Goal: Task Accomplishment & Management: Use online tool/utility

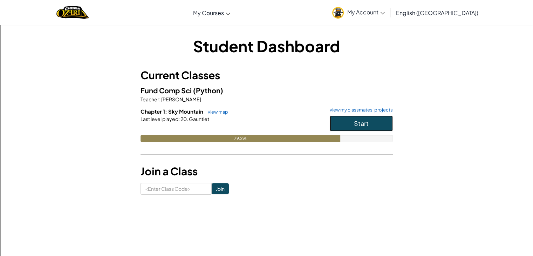
click at [371, 128] on button "Start" at bounding box center [361, 123] width 63 height 16
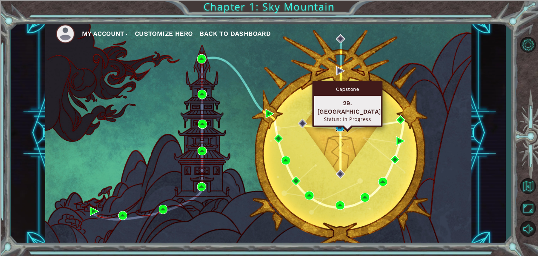
click at [339, 128] on img at bounding box center [340, 126] width 9 height 9
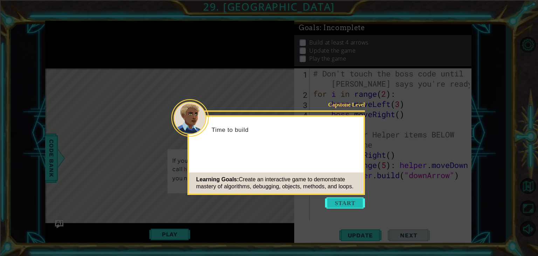
click at [335, 206] on button "Start" at bounding box center [345, 202] width 40 height 11
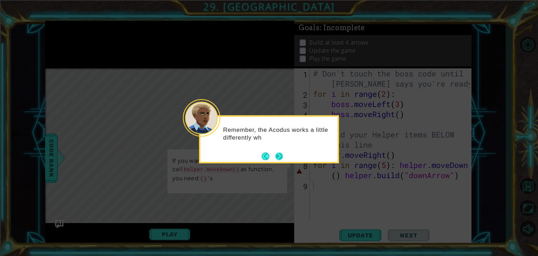
click at [284, 153] on div "Remember, the Acodus works a little differently wh" at bounding box center [268, 136] width 137 height 35
click at [280, 152] on button "Next" at bounding box center [279, 156] width 8 height 8
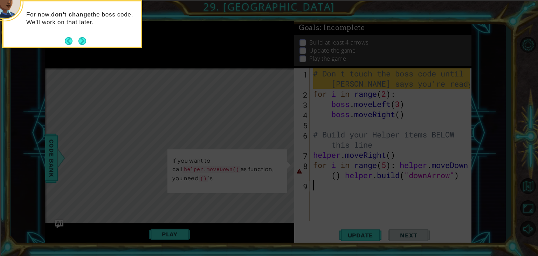
click at [85, 44] on button "Next" at bounding box center [82, 41] width 8 height 8
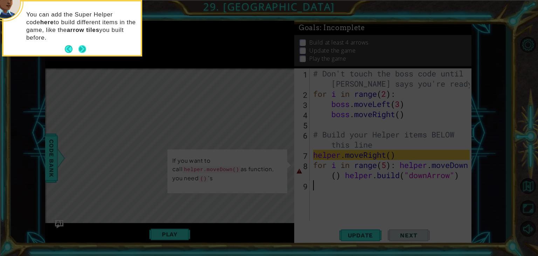
click at [81, 47] on button "Next" at bounding box center [82, 49] width 9 height 9
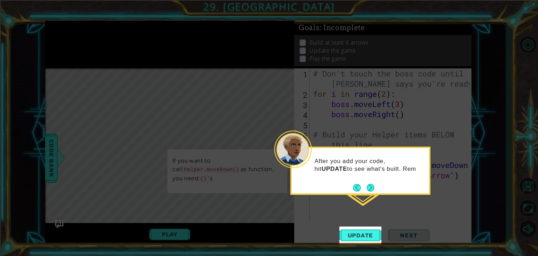
click at [377, 185] on div "After you add your code, hit UPDATE to see what's built. Rem" at bounding box center [360, 168] width 137 height 35
click at [367, 186] on footer at bounding box center [363, 188] width 21 height 11
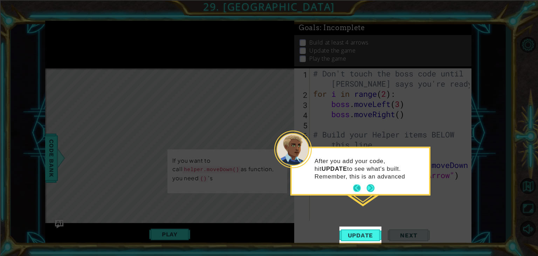
click at [367, 186] on button "Next" at bounding box center [371, 188] width 8 height 8
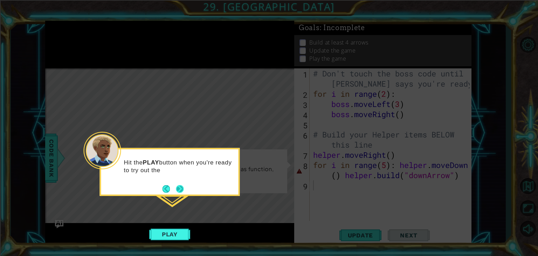
click at [176, 190] on button "Next" at bounding box center [180, 189] width 8 height 8
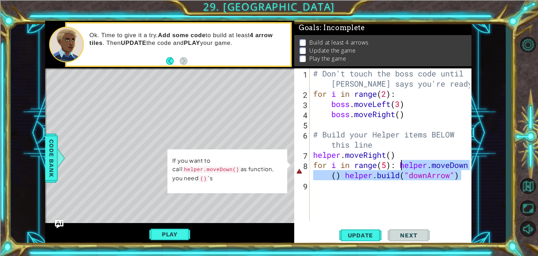
drag, startPoint x: 465, startPoint y: 179, endPoint x: 403, endPoint y: 166, distance: 63.2
click at [403, 166] on div "# Don't touch the boss code until [PERSON_NAME] says you're ready! for i in ran…" at bounding box center [393, 159] width 162 height 183
type textarea "for i in range(5):"
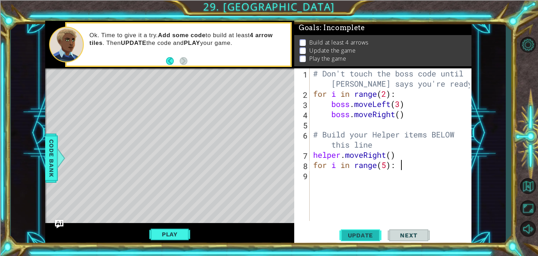
click at [349, 234] on span "Update" at bounding box center [361, 235] width 40 height 7
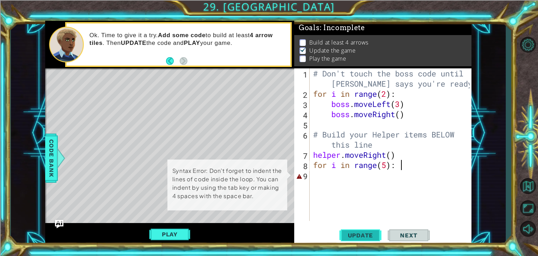
scroll to position [3, 0]
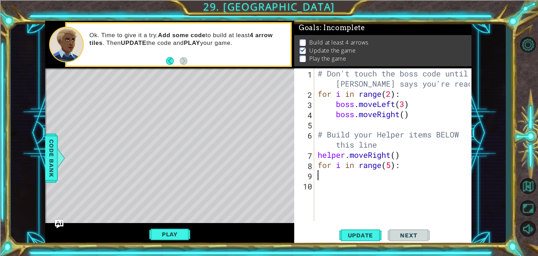
type textarea "for i in range(5):"
click at [45, 155] on div "1 ההההההההההההההההההההההההההההההההההההההההההההההההההההההההההההההההההההההההההההה…" at bounding box center [258, 132] width 495 height 225
click at [51, 157] on span "Code Bank" at bounding box center [51, 158] width 11 height 43
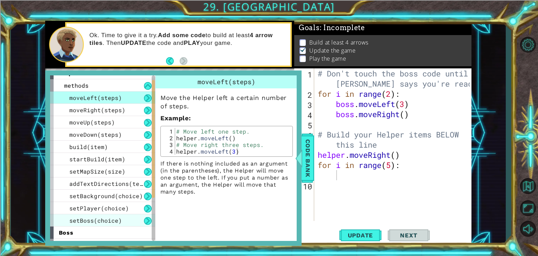
scroll to position [0, 0]
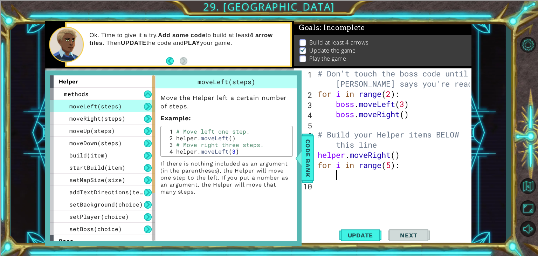
click at [369, 178] on div "# Don't touch the boss code until [PERSON_NAME] says you're ready! for i in ran…" at bounding box center [394, 159] width 157 height 183
click at [308, 145] on span "Code Bank" at bounding box center [307, 158] width 11 height 43
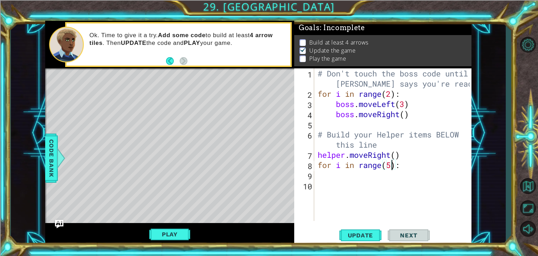
click at [392, 168] on div "# Don't touch the boss code until [PERSON_NAME] says you're ready! for i in ran…" at bounding box center [394, 159] width 157 height 183
type textarea "for i in range(4):"
click at [421, 163] on div "# Don't touch the boss code until [PERSON_NAME] says you're ready! for i in ran…" at bounding box center [394, 159] width 157 height 183
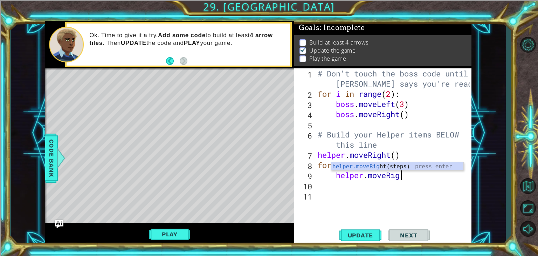
scroll to position [0, 4]
type textarea "helper.moveRight()"
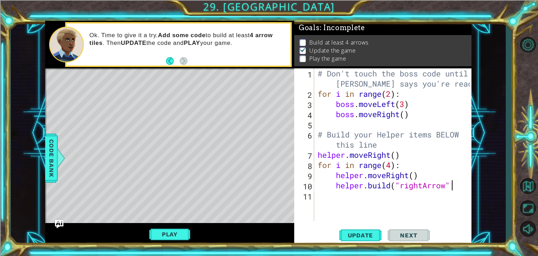
scroll to position [0, 6]
type textarea "[DOMAIN_NAME]("rightArrow")"
click at [366, 238] on span "Update" at bounding box center [361, 235] width 40 height 7
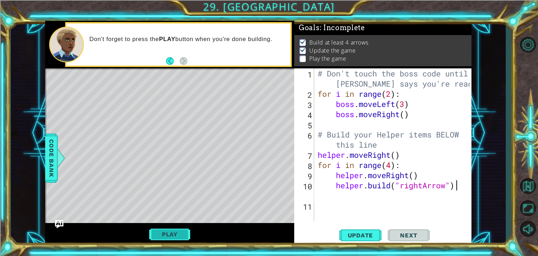
click at [181, 232] on button "Play" at bounding box center [169, 233] width 41 height 13
click at [415, 240] on button "Next" at bounding box center [409, 237] width 42 height 18
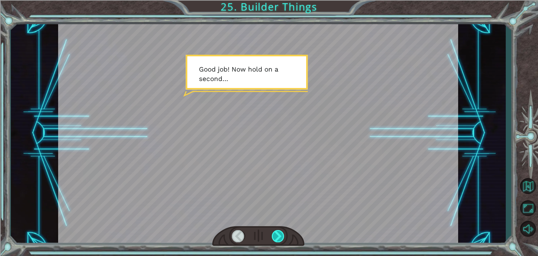
click at [276, 235] on div at bounding box center [278, 236] width 13 height 12
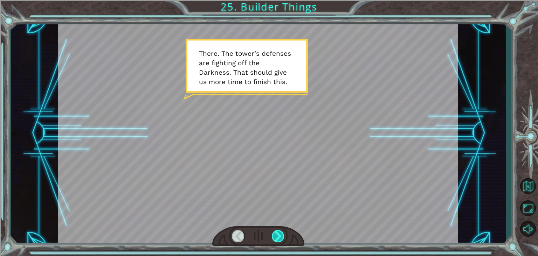
click at [279, 235] on div at bounding box center [278, 236] width 13 height 12
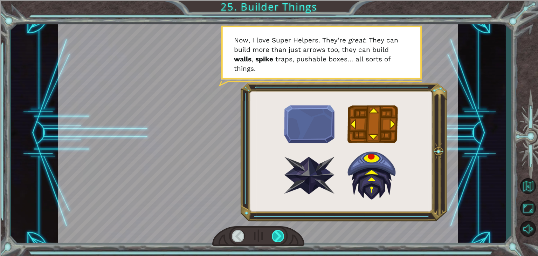
click at [275, 235] on div at bounding box center [278, 236] width 13 height 12
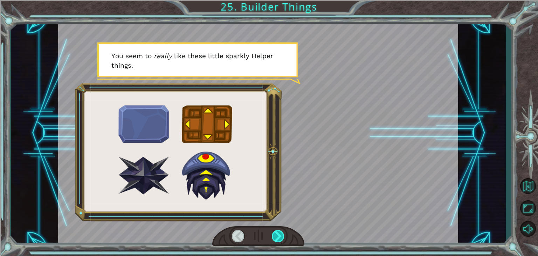
click at [274, 235] on div at bounding box center [278, 236] width 13 height 12
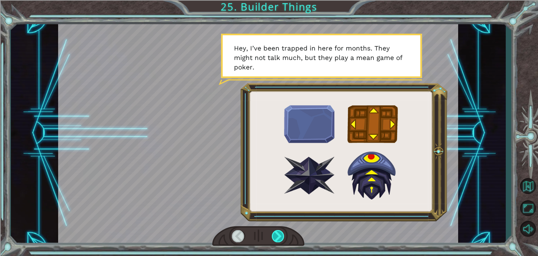
click at [274, 235] on div at bounding box center [278, 236] width 13 height 12
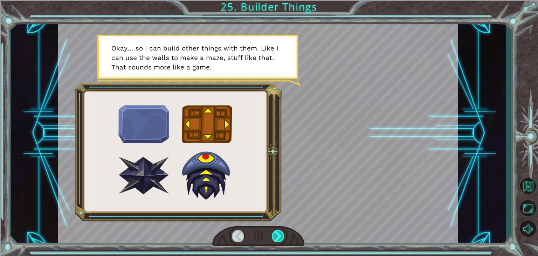
click at [274, 235] on div at bounding box center [278, 236] width 13 height 12
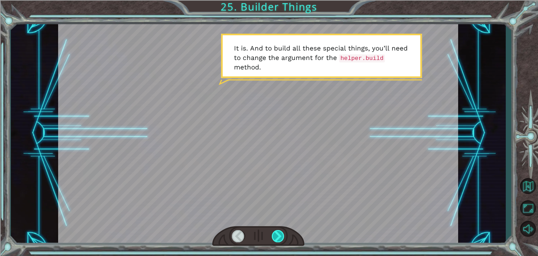
click at [274, 235] on div at bounding box center [278, 236] width 13 height 12
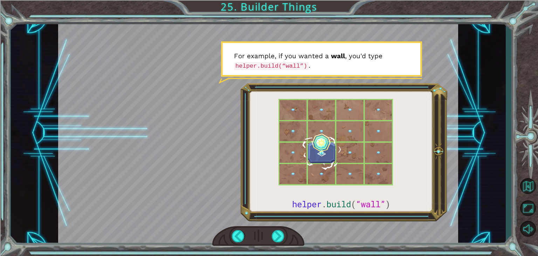
click at [364, 203] on div at bounding box center [258, 133] width 400 height 225
click at [424, 169] on div at bounding box center [258, 133] width 400 height 225
click at [277, 231] on div at bounding box center [278, 236] width 13 height 12
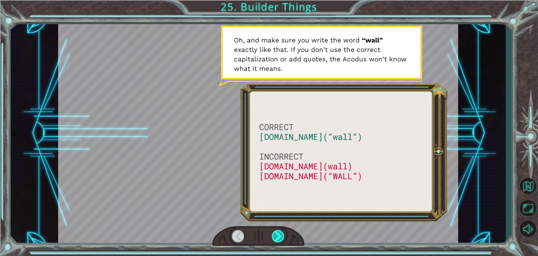
click at [280, 239] on div at bounding box center [278, 236] width 13 height 12
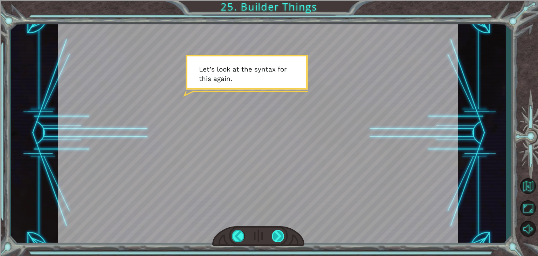
click at [280, 239] on div at bounding box center [278, 236] width 13 height 12
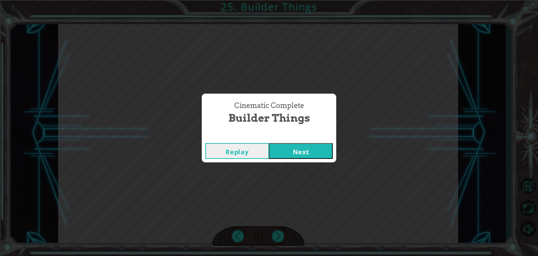
click at [313, 153] on button "Next" at bounding box center [301, 151] width 64 height 16
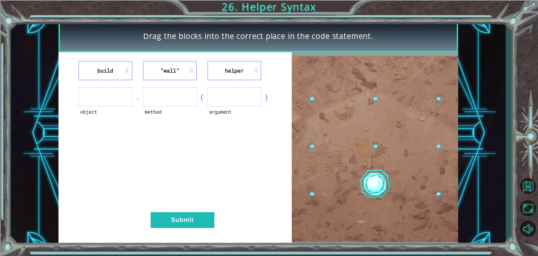
click at [111, 101] on ul at bounding box center [105, 96] width 54 height 19
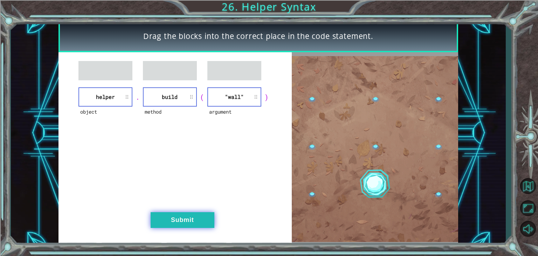
click at [178, 219] on button "Submit" at bounding box center [183, 220] width 64 height 16
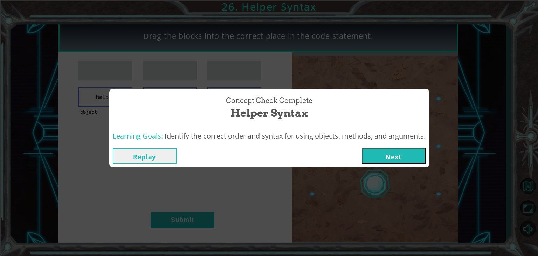
click at [378, 159] on button "Next" at bounding box center [394, 156] width 64 height 16
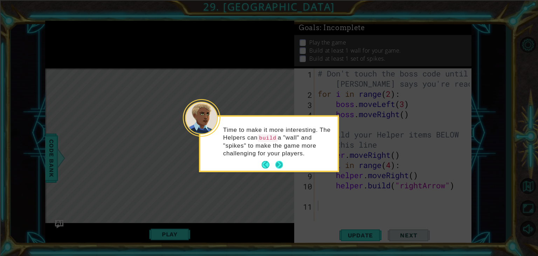
click at [278, 162] on button "Next" at bounding box center [279, 165] width 8 height 8
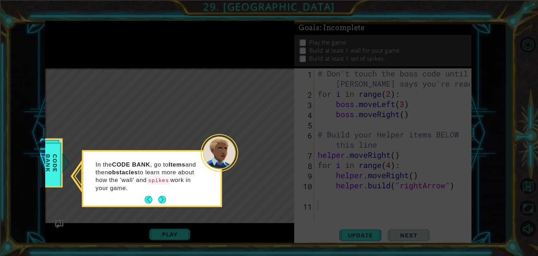
click at [160, 196] on button "Next" at bounding box center [162, 200] width 8 height 8
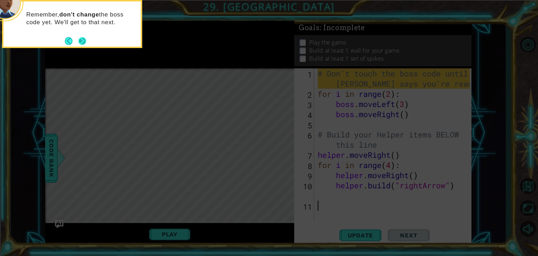
click at [81, 42] on button "Next" at bounding box center [82, 40] width 9 height 9
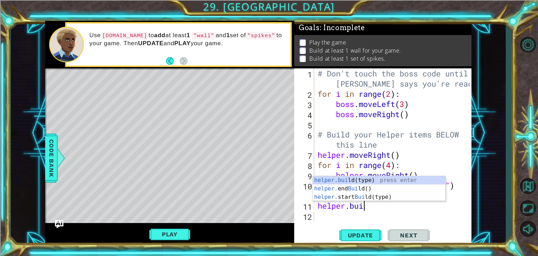
scroll to position [0, 2]
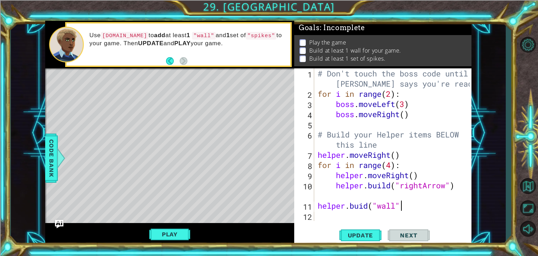
type textarea "helper.buid("wall")"
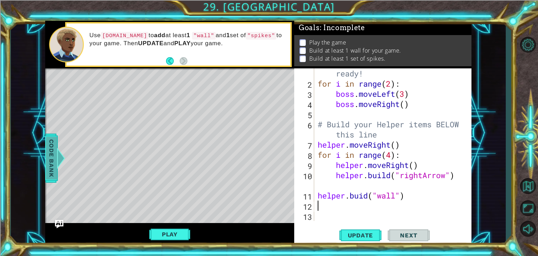
click at [55, 162] on span "Code Bank" at bounding box center [51, 158] width 11 height 43
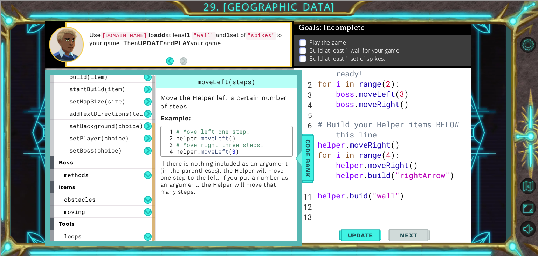
scroll to position [80, 0]
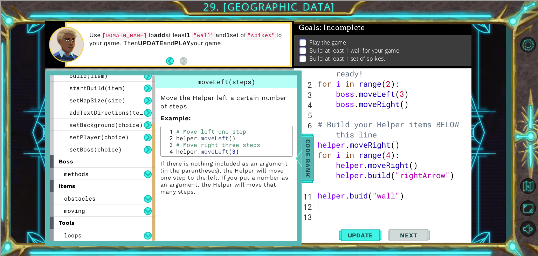
click at [303, 160] on div at bounding box center [298, 158] width 9 height 21
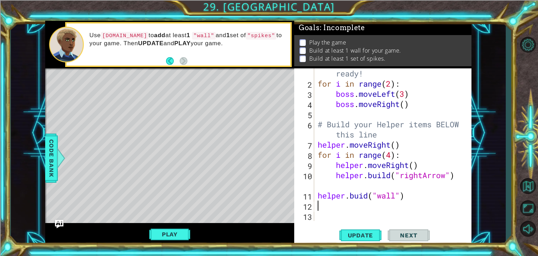
click at [367, 207] on div "# Don't touch the boss code until [PERSON_NAME] says you're ready! for i in ran…" at bounding box center [392, 144] width 152 height 193
click at [364, 232] on span "Update" at bounding box center [361, 235] width 40 height 7
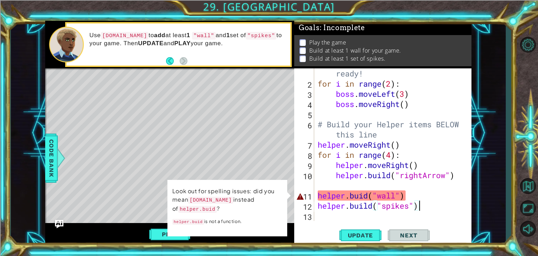
click at [364, 197] on div "# Don't touch the boss code until [PERSON_NAME] says you're ready! for i in ran…" at bounding box center [392, 144] width 152 height 193
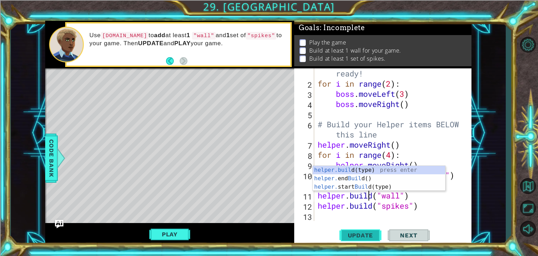
click at [367, 231] on button "Update" at bounding box center [361, 235] width 42 height 18
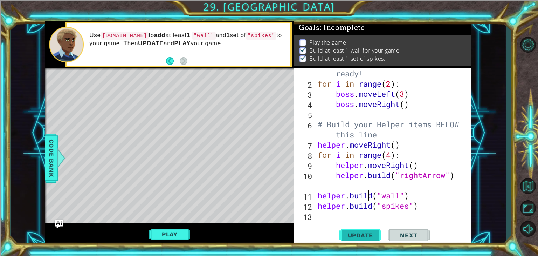
scroll to position [3, 0]
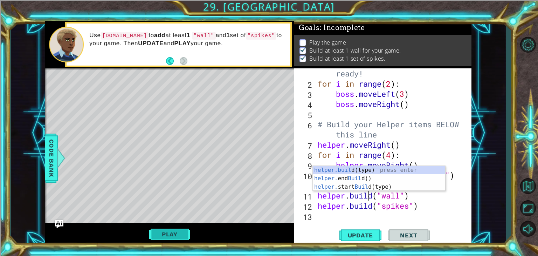
click at [179, 234] on button "Play" at bounding box center [169, 233] width 41 height 13
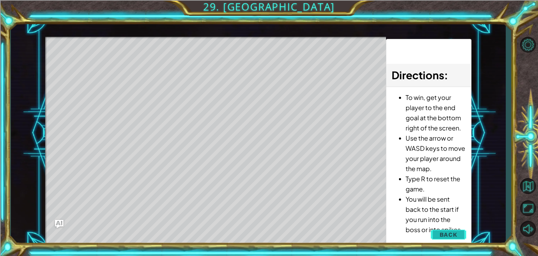
scroll to position [0, 0]
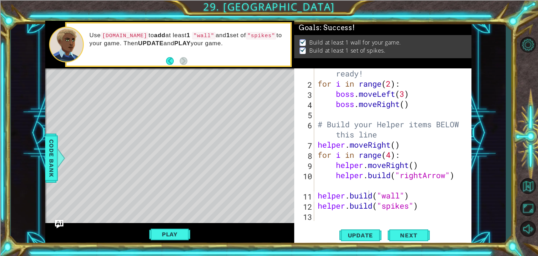
click at [417, 194] on div "# Don't touch the boss code until [PERSON_NAME] says you're ready! for i in ran…" at bounding box center [392, 144] width 152 height 193
click at [318, 195] on div "# Don't touch the boss code until [PERSON_NAME] says you're ready! for i in ran…" at bounding box center [392, 144] width 152 height 193
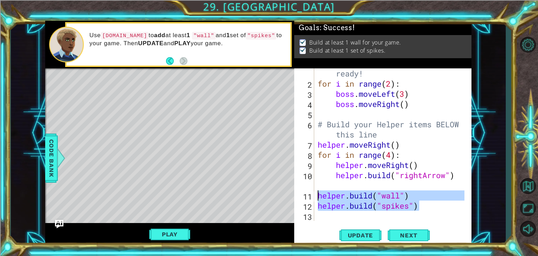
drag, startPoint x: 437, startPoint y: 207, endPoint x: 312, endPoint y: 191, distance: 126.9
click at [312, 191] on div "[DOMAIN_NAME]("wall") 1 2 3 4 5 6 7 8 9 10 11 12 13 # Don't touch the boss code…" at bounding box center [382, 144] width 176 height 152
type textarea "[DOMAIN_NAME]("wall") [DOMAIN_NAME]("spikes")"
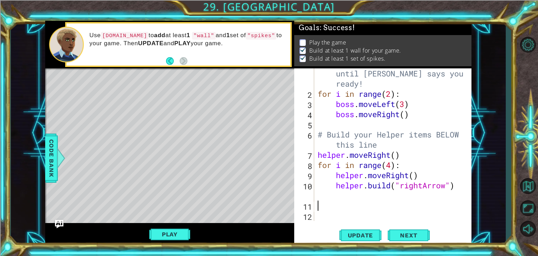
scroll to position [10, 0]
drag, startPoint x: 421, startPoint y: 177, endPoint x: 336, endPoint y: 176, distance: 84.8
click at [336, 176] on div "# Don't touch the boss code until [PERSON_NAME] says you're ready! for i in ran…" at bounding box center [392, 154] width 152 height 193
type textarea "helper.moveRight()"
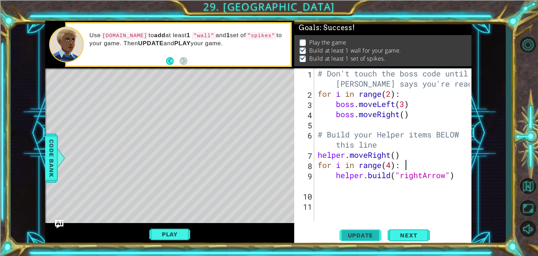
click at [361, 232] on span "Update" at bounding box center [361, 235] width 40 height 7
click at [335, 176] on div "# Don't touch the boss code until [PERSON_NAME] says you're ready! for i in ran…" at bounding box center [394, 159] width 157 height 183
click at [358, 167] on div "# Don't touch the boss code until [PERSON_NAME] says you're ready! for i in ran…" at bounding box center [394, 159] width 157 height 183
click at [335, 177] on div "# Don't touch the boss code until [PERSON_NAME] says you're ready! for i in ran…" at bounding box center [394, 159] width 157 height 183
type textarea "[DOMAIN_NAME]("rightArrow")"
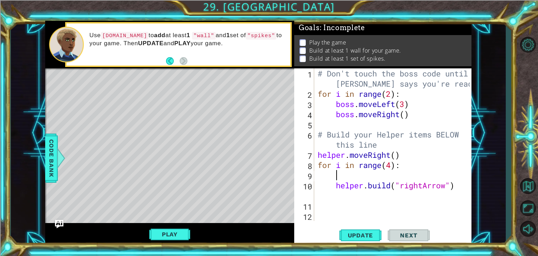
click at [353, 178] on div "# Don't touch the boss code until [PERSON_NAME] says you're ready! for i in ran…" at bounding box center [394, 159] width 157 height 183
click at [367, 234] on span "Update" at bounding box center [361, 235] width 40 height 7
click at [392, 167] on div "# Don't touch the boss code until [PERSON_NAME] says you're ready! for i in ran…" at bounding box center [394, 159] width 157 height 183
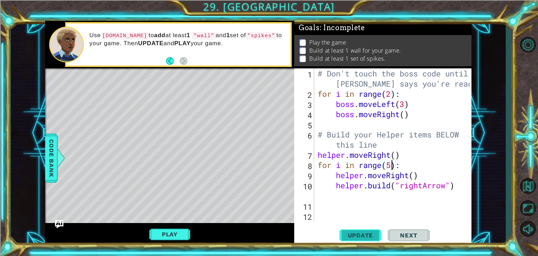
click at [355, 237] on span "Update" at bounding box center [361, 235] width 40 height 7
click at [363, 232] on span "Update" at bounding box center [361, 235] width 40 height 7
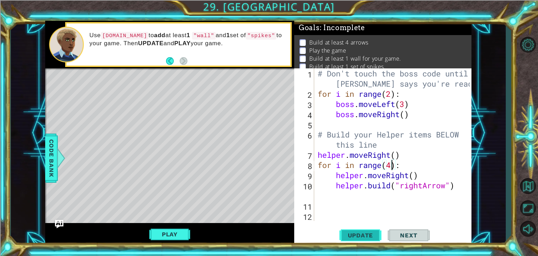
type textarea "for i in range(4):"
click at [360, 236] on span "Update" at bounding box center [361, 235] width 40 height 7
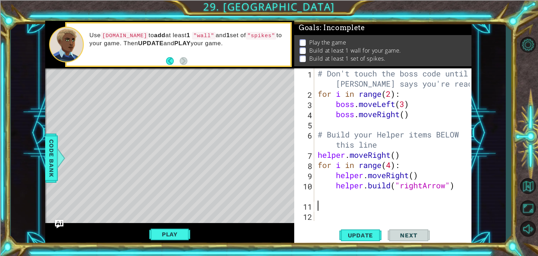
click at [407, 207] on div "# Don't touch the boss code until [PERSON_NAME] says you're ready! for i in ran…" at bounding box center [394, 159] width 157 height 183
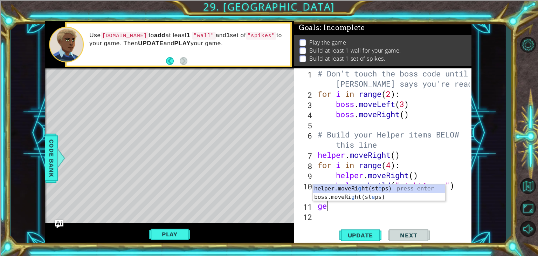
type textarea "g"
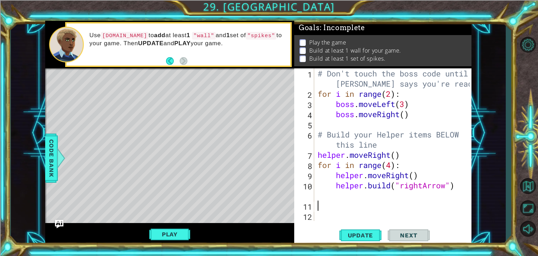
type textarea "g"
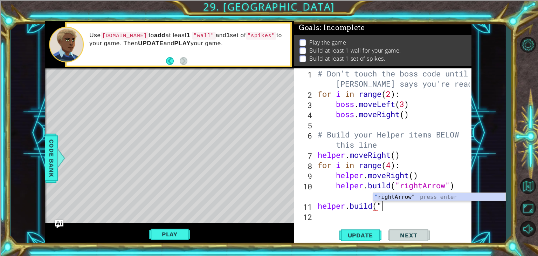
scroll to position [0, 2]
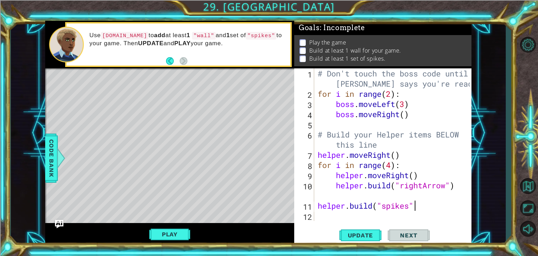
type textarea "[DOMAIN_NAME]("spikes")"
click at [391, 212] on div "# Don't touch the boss code until [PERSON_NAME] says you're ready! for i in ran…" at bounding box center [394, 159] width 157 height 183
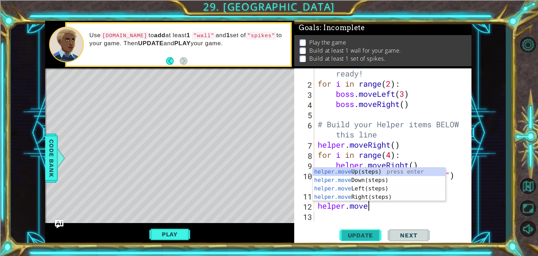
scroll to position [0, 1]
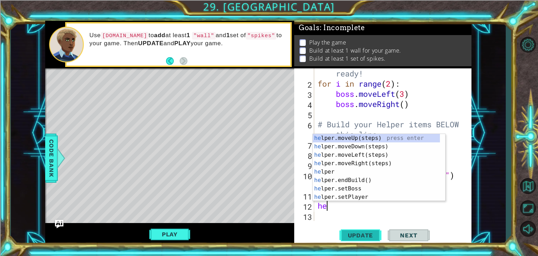
type textarea "h"
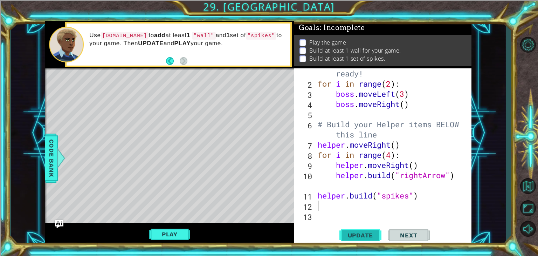
scroll to position [10, 0]
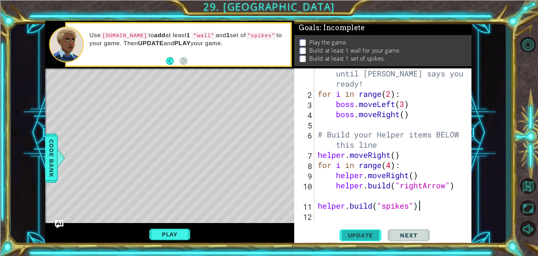
type textarea "[DOMAIN_NAME]("spikes")"
click at [350, 230] on button "Update" at bounding box center [361, 235] width 42 height 18
click at [316, 203] on div "[DOMAIN_NAME]("spikes") 1 2 3 4 5 6 7 8 9 10 11 12 # Don't touch the boss code …" at bounding box center [382, 144] width 176 height 152
click at [320, 210] on div "# Don't touch the boss code until [PERSON_NAME] says you're ready! for i in ran…" at bounding box center [392, 154] width 152 height 193
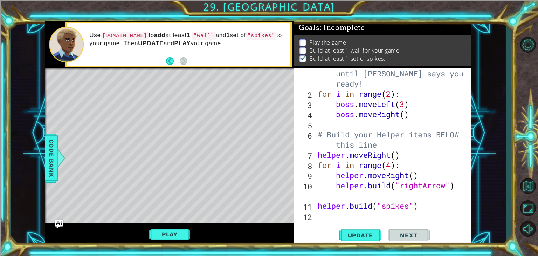
scroll to position [20, 0]
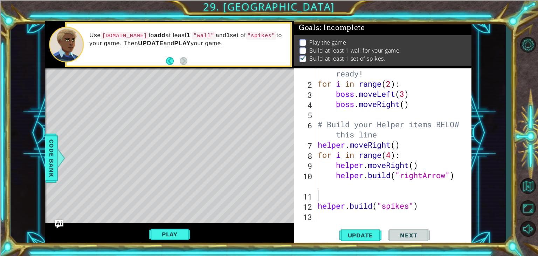
click at [329, 199] on div "# Don't touch the boss code until [PERSON_NAME] says you're ready! for i in ran…" at bounding box center [392, 144] width 152 height 193
type textarea "m"
click at [363, 236] on span "Update" at bounding box center [361, 235] width 40 height 7
drag, startPoint x: 402, startPoint y: 194, endPoint x: 370, endPoint y: 191, distance: 32.0
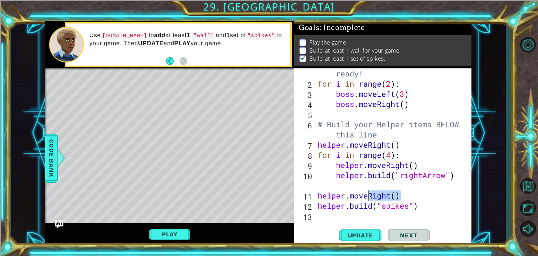
click at [370, 191] on div "# Don't touch the boss code until [PERSON_NAME] says you're ready! for i in ran…" at bounding box center [392, 144] width 152 height 193
click at [366, 229] on button "Update" at bounding box center [361, 235] width 42 height 18
click at [162, 234] on button "Play" at bounding box center [169, 233] width 41 height 13
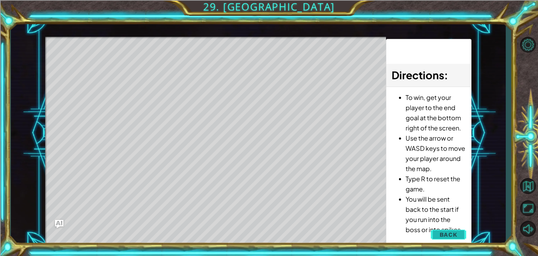
click at [464, 236] on button "Back" at bounding box center [448, 234] width 35 height 14
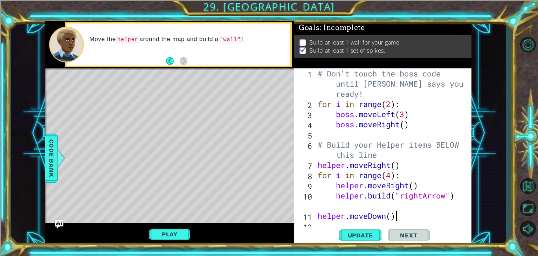
scroll to position [0, 0]
click at [370, 215] on div "# Don't touch the boss code until [PERSON_NAME] says you're ready! for i in ran…" at bounding box center [392, 164] width 152 height 193
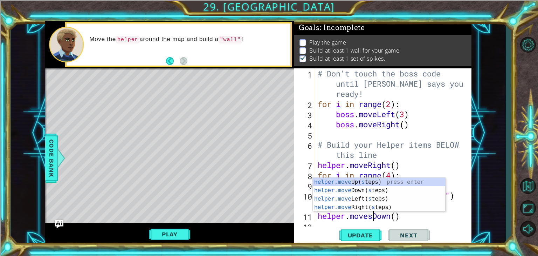
scroll to position [0, 2]
type textarea "helper.moveDown()"
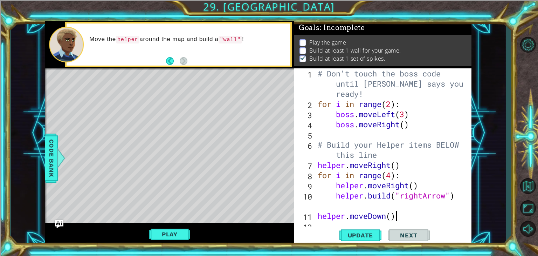
click at [418, 219] on div "# Don't touch the boss code until [PERSON_NAME] says you're ready! for i in ran…" at bounding box center [392, 164] width 152 height 193
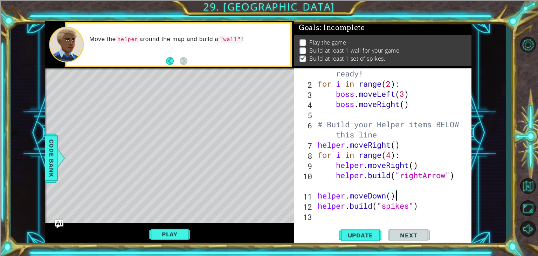
click at [393, 212] on div "# Don't touch the boss code until [PERSON_NAME] says you're ready! for i in ran…" at bounding box center [392, 144] width 152 height 193
click at [189, 232] on button "Play" at bounding box center [169, 233] width 41 height 13
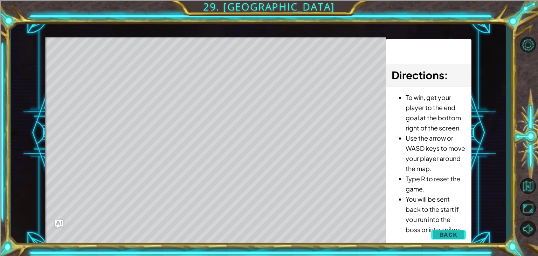
click at [451, 238] on button "Back" at bounding box center [448, 234] width 35 height 14
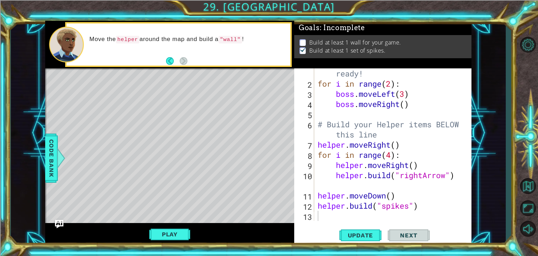
click at [388, 214] on div "# Don't touch the boss code until [PERSON_NAME] says you're ready! for i in ran…" at bounding box center [392, 144] width 152 height 193
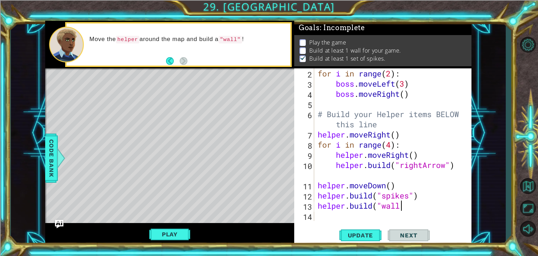
scroll to position [0, 4]
click at [367, 240] on button "Update" at bounding box center [361, 235] width 42 height 18
drag, startPoint x: 423, startPoint y: 208, endPoint x: 351, endPoint y: 205, distance: 71.9
click at [351, 205] on div "for i in range ( 2 ) : boss . moveLeft ( 3 ) boss . moveRight ( ) # Build your …" at bounding box center [392, 154] width 152 height 173
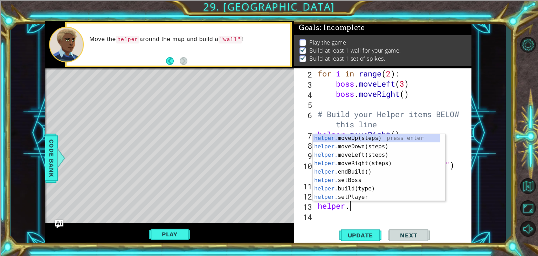
scroll to position [0, 1]
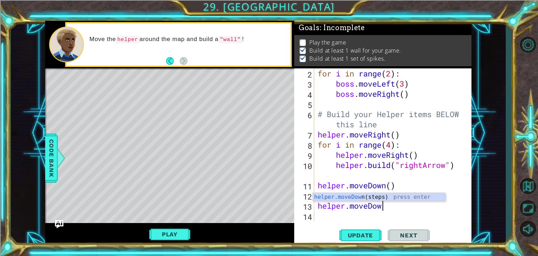
type textarea "helper.moveDown"
click at [378, 210] on div "for i in range ( 2 ) : boss . moveLeft ( 3 ) boss . moveRight ( ) # Build your …" at bounding box center [392, 154] width 152 height 173
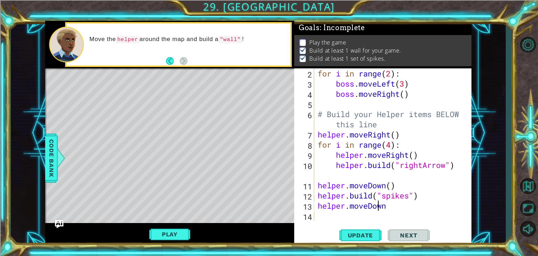
click at [376, 214] on div "for i in range ( 2 ) : boss . moveLeft ( 3 ) boss . moveRight ( ) # Build your …" at bounding box center [392, 154] width 152 height 173
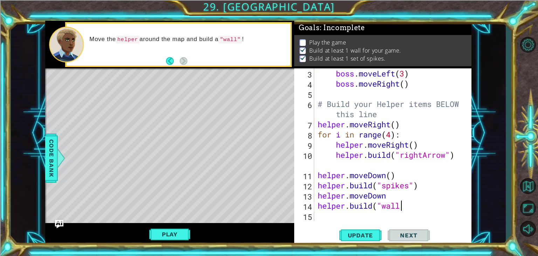
scroll to position [0, 4]
click at [365, 236] on span "Update" at bounding box center [361, 235] width 40 height 7
click at [374, 239] on button "Update" at bounding box center [361, 235] width 42 height 18
drag, startPoint x: 194, startPoint y: 232, endPoint x: 186, endPoint y: 232, distance: 8.1
click at [187, 232] on div "Play" at bounding box center [169, 234] width 249 height 22
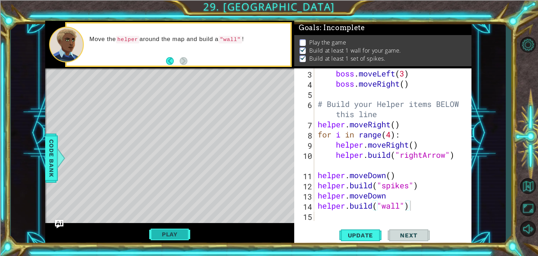
click at [186, 232] on button "Play" at bounding box center [169, 233] width 41 height 13
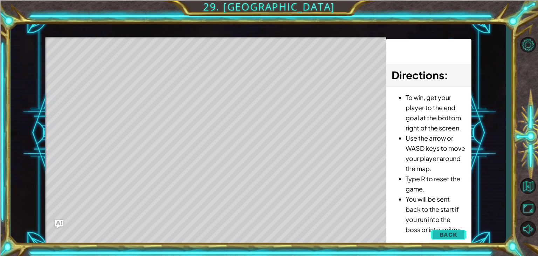
click at [450, 231] on span "Back" at bounding box center [449, 234] width 18 height 7
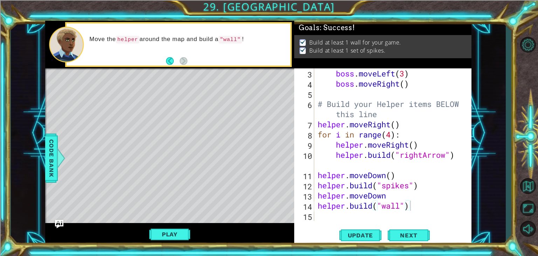
type textarea "helper.moveDown"
click at [403, 196] on div "boss . moveLeft ( 3 ) boss . moveRight ( ) # Build your Helper items BELOW this…" at bounding box center [392, 154] width 152 height 173
click at [398, 213] on div "boss . moveLeft ( 3 ) boss . moveRight ( ) # Build your Helper items BELOW this…" at bounding box center [392, 154] width 152 height 173
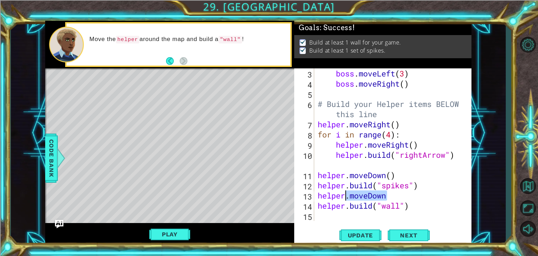
drag, startPoint x: 391, startPoint y: 197, endPoint x: 343, endPoint y: 192, distance: 48.6
click at [343, 192] on div "boss . moveLeft ( 3 ) boss . moveRight ( ) # Build your Helper items BELOW this…" at bounding box center [392, 154] width 152 height 173
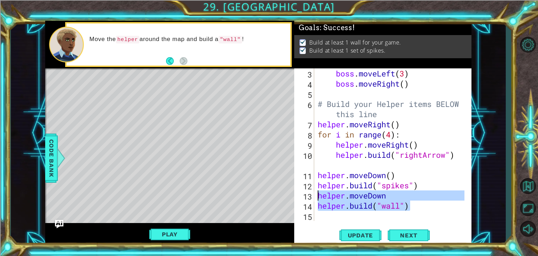
drag, startPoint x: 409, startPoint y: 206, endPoint x: 317, endPoint y: 192, distance: 93.5
click at [317, 192] on div "boss . moveLeft ( 3 ) boss . moveRight ( ) # Build your Helper items BELOW this…" at bounding box center [392, 154] width 152 height 173
type textarea "helper.moveDown [DOMAIN_NAME]("wall")"
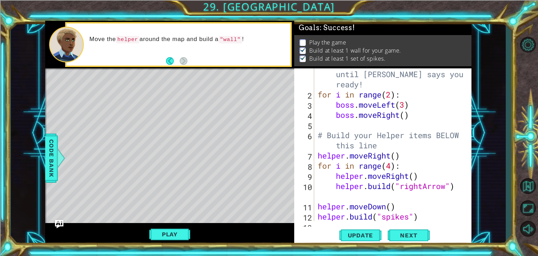
scroll to position [9, 0]
click at [317, 156] on div "# Don't touch the boss code until [PERSON_NAME] says you're ready! for i in ran…" at bounding box center [392, 155] width 152 height 193
type textarea "helper.moveRight()"
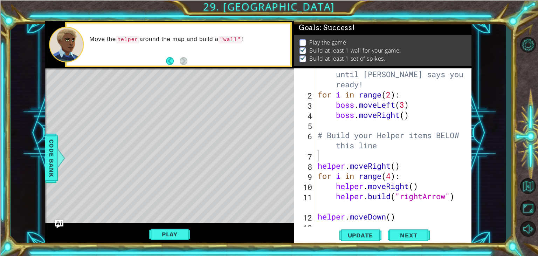
click at [341, 157] on div "# Don't touch the boss code until [PERSON_NAME] says you're ready! for i in ran…" at bounding box center [392, 155] width 152 height 193
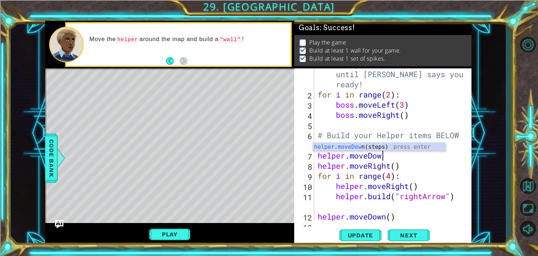
scroll to position [0, 3]
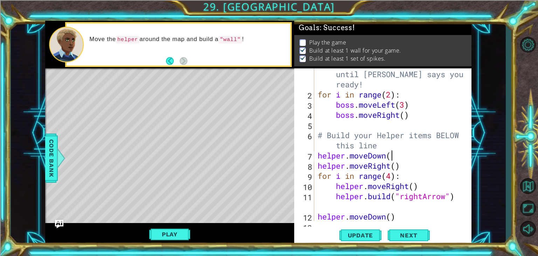
type textarea "helper.moveDown()"
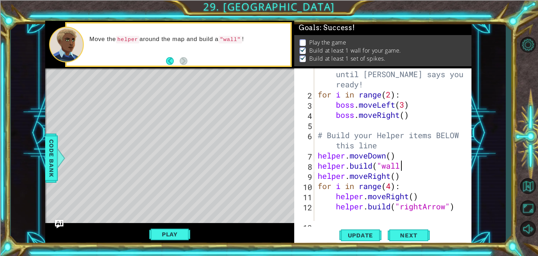
scroll to position [0, 4]
click at [354, 232] on span "Update" at bounding box center [361, 235] width 40 height 7
click at [372, 156] on div "# Don't touch the boss code until [PERSON_NAME] says you're ready! for i in ran…" at bounding box center [392, 160] width 152 height 203
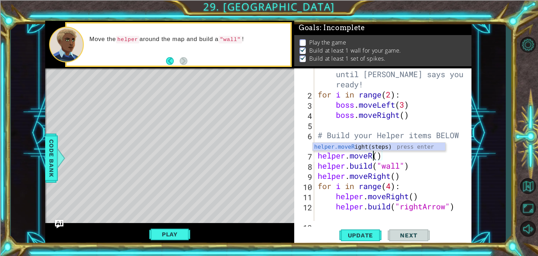
scroll to position [0, 3]
click at [318, 165] on div "# Don't touch the boss code until [PERSON_NAME] says you're ready! for i in ran…" at bounding box center [392, 160] width 152 height 203
type textarea "[DOMAIN_NAME]("wall")"
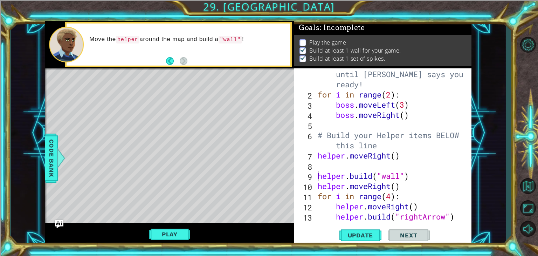
click at [372, 162] on div "# Don't touch the boss code until [PERSON_NAME] says you're ready! for i in ran…" at bounding box center [392, 160] width 152 height 203
click at [350, 233] on span "Update" at bounding box center [361, 235] width 40 height 7
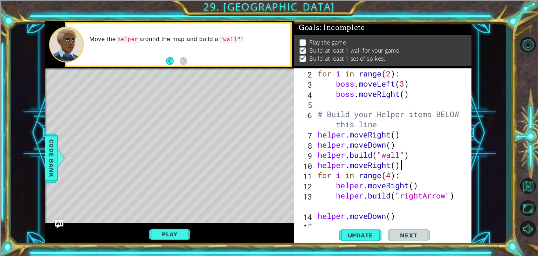
drag, startPoint x: 406, startPoint y: 169, endPoint x: 418, endPoint y: 172, distance: 12.0
click at [417, 173] on div "for i in range ( 2 ) : boss . moveLeft ( 3 ) boss . moveRight ( ) # Build your …" at bounding box center [392, 154] width 152 height 173
click at [416, 169] on div "for i in range ( 2 ) : boss . moveLeft ( 3 ) boss . moveRight ( ) # Build your …" at bounding box center [392, 154] width 152 height 173
drag, startPoint x: 389, startPoint y: 164, endPoint x: 376, endPoint y: 165, distance: 13.3
click at [376, 165] on div "for i in range ( 2 ) : boss . moveLeft ( 3 ) boss . moveRight ( ) # Build your …" at bounding box center [392, 154] width 152 height 173
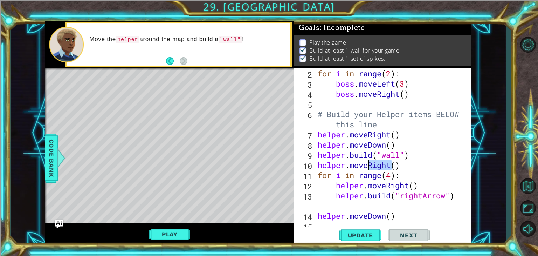
drag, startPoint x: 390, startPoint y: 165, endPoint x: 368, endPoint y: 168, distance: 23.0
click at [368, 168] on div "for i in range ( 2 ) : boss . moveLeft ( 3 ) boss . moveRight ( ) # Build your …" at bounding box center [392, 154] width 152 height 173
type textarea "helper.moveDown()"
click at [403, 169] on div "for i in range ( 2 ) : boss . moveLeft ( 3 ) boss . moveRight ( ) # Build your …" at bounding box center [392, 154] width 152 height 173
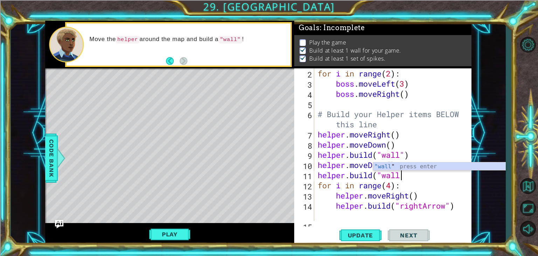
scroll to position [0, 4]
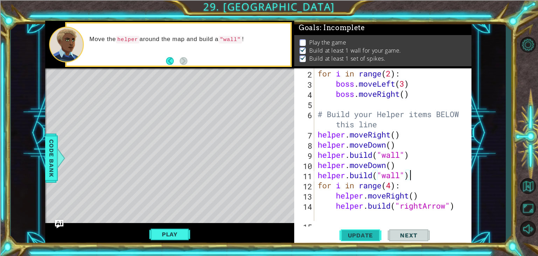
type textarea "[DOMAIN_NAME]("wall")"
click at [350, 233] on span "Update" at bounding box center [361, 235] width 40 height 7
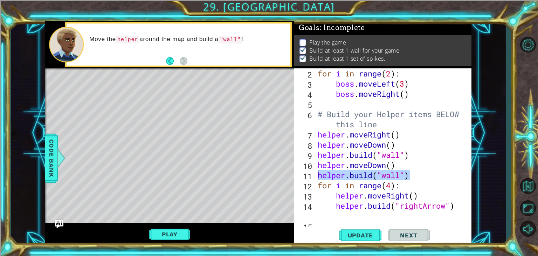
drag, startPoint x: 415, startPoint y: 175, endPoint x: 319, endPoint y: 178, distance: 96.1
click at [319, 178] on div "for i in range ( 2 ) : boss . moveLeft ( 3 ) boss . moveRight ( ) # Build your …" at bounding box center [392, 154] width 152 height 173
type textarea "helper.moveDown()"
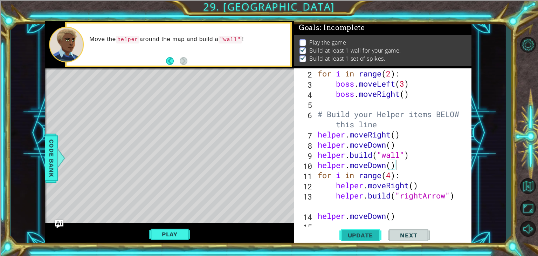
click at [349, 235] on span "Update" at bounding box center [361, 235] width 40 height 7
drag, startPoint x: 405, startPoint y: 169, endPoint x: 320, endPoint y: 166, distance: 85.6
click at [320, 166] on div "for i in range ( 2 ) : boss . moveLeft ( 3 ) boss . moveRight ( ) # Build your …" at bounding box center [392, 154] width 152 height 173
type textarea "[DOMAIN_NAME]("wall")"
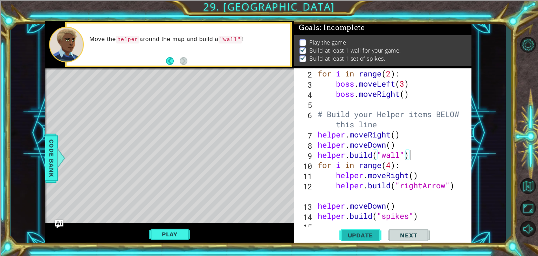
click at [355, 236] on span "Update" at bounding box center [361, 235] width 40 height 7
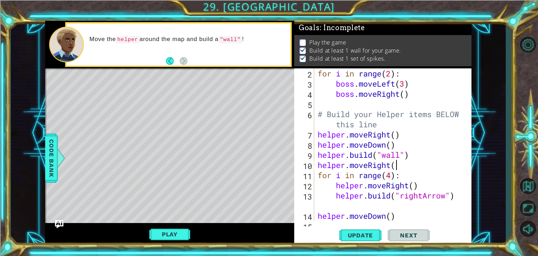
scroll to position [0, 3]
click at [357, 237] on span "Update" at bounding box center [361, 235] width 40 height 7
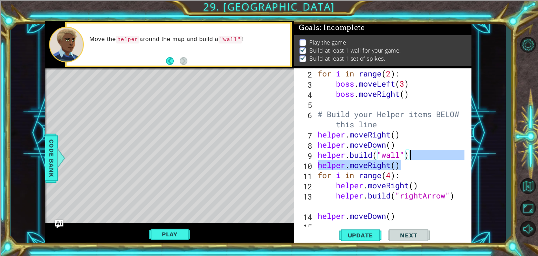
drag, startPoint x: 405, startPoint y: 164, endPoint x: 415, endPoint y: 157, distance: 12.5
click at [415, 157] on div "for i in range ( 2 ) : boss . moveLeft ( 3 ) boss . moveRight ( ) # Build your …" at bounding box center [392, 154] width 152 height 173
type textarea "[DOMAIN_NAME]("wall")"
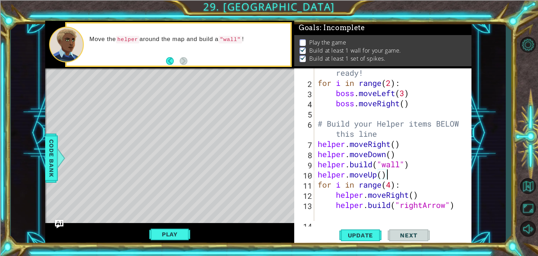
scroll to position [61, 0]
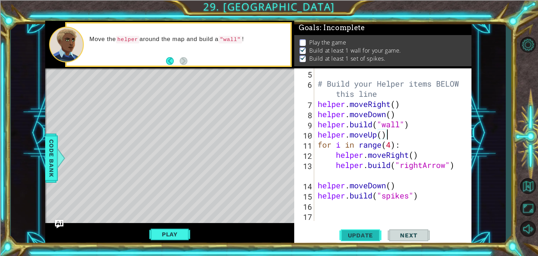
click at [358, 234] on span "Update" at bounding box center [361, 235] width 40 height 7
click at [399, 107] on div "# Build your Helper items BELOW this line helper . moveRight ( ) helper . moveD…" at bounding box center [392, 154] width 152 height 173
type textarea "helper.moveRight()"
click at [317, 103] on div "# Build your Helper items BELOW this line helper . moveRight ( ) helper . moveD…" at bounding box center [392, 154] width 152 height 173
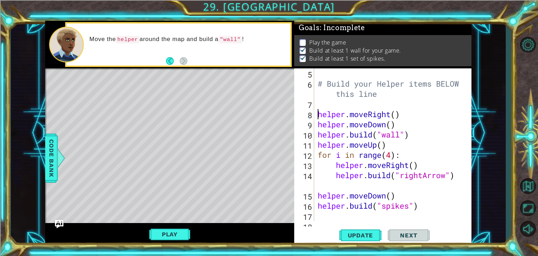
click at [317, 103] on div "# Build your Helper items BELOW this line helper . moveRight ( ) helper . moveD…" at bounding box center [392, 154] width 152 height 173
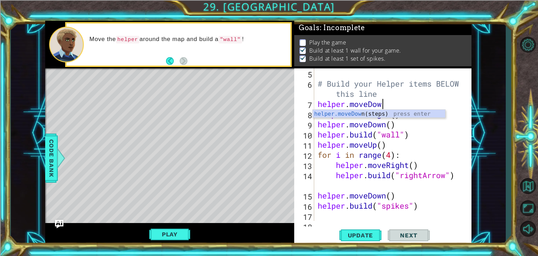
scroll to position [0, 3]
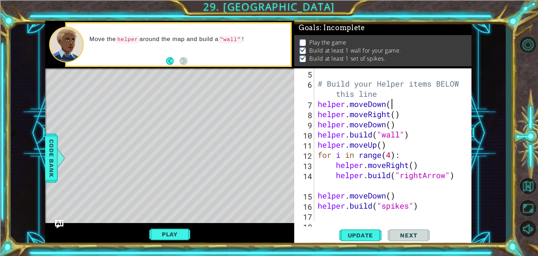
type textarea "helper.moveDown()"
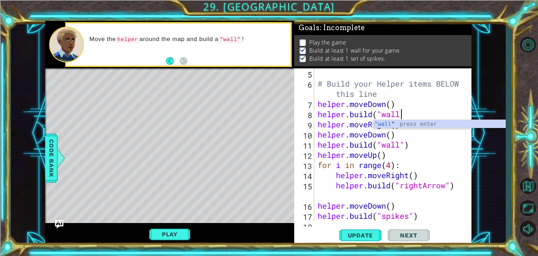
scroll to position [0, 4]
type textarea "[DOMAIN_NAME]("wall")"
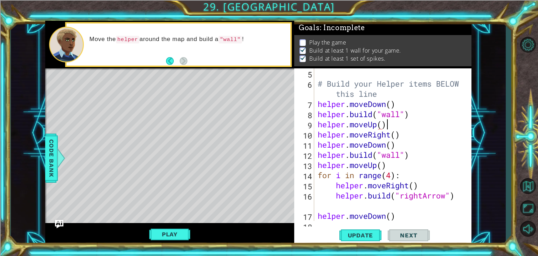
scroll to position [0, 3]
click at [370, 240] on button "Update" at bounding box center [361, 235] width 42 height 18
click at [166, 233] on button "Play" at bounding box center [169, 233] width 41 height 13
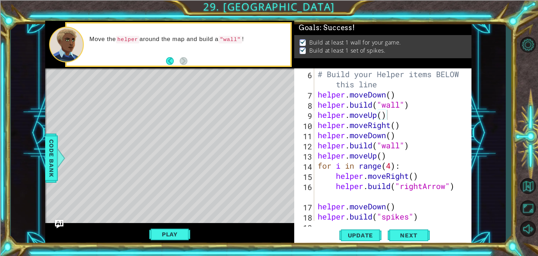
scroll to position [70, 0]
click at [421, 143] on div "# Build your Helper items BELOW this line helper . moveDown ( ) helper . build …" at bounding box center [392, 145] width 152 height 173
click at [421, 135] on div "# Build your Helper items BELOW this line helper . moveDown ( ) helper . build …" at bounding box center [392, 145] width 152 height 173
click at [424, 158] on div "# Build your Helper items BELOW this line helper . moveDown ( ) helper . build …" at bounding box center [392, 145] width 152 height 173
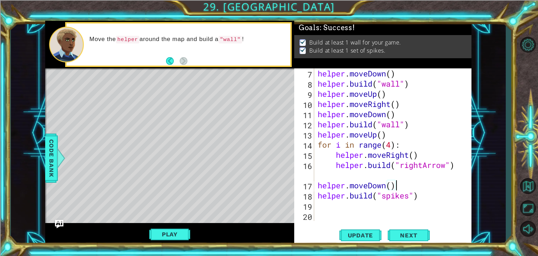
click at [403, 182] on div "helper . moveDown ( ) helper . build ( "wall" ) helper . moveUp ( ) helper . mo…" at bounding box center [392, 154] width 152 height 173
click at [402, 177] on div "helper . moveDown ( ) helper . build ( "wall" ) helper . moveUp ( ) helper . mo…" at bounding box center [392, 154] width 152 height 173
click at [318, 188] on div "helper . moveDown ( ) helper . build ( "wall" ) helper . moveUp ( ) helper . mo…" at bounding box center [392, 154] width 152 height 173
type textarea "helper.moveDown()"
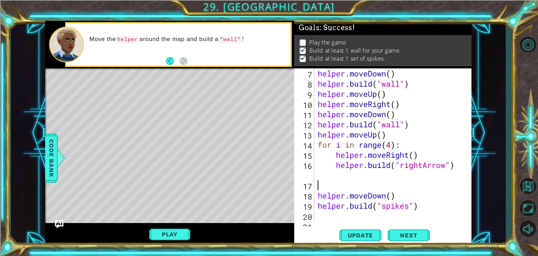
click at [346, 186] on div "helper . moveDown ( ) helper . build ( "wall" ) helper . moveUp ( ) helper . mo…" at bounding box center [392, 154] width 152 height 173
type textarea "for i in range(3)"
type textarea "for i in range(3):"
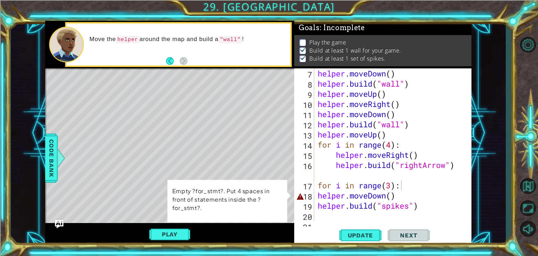
scroll to position [7, 0]
drag, startPoint x: 409, startPoint y: 182, endPoint x: 320, endPoint y: 181, distance: 89.7
click at [320, 181] on div "helper . moveDown ( ) helper . build ( "wall" ) helper . moveUp ( ) helper . mo…" at bounding box center [392, 154] width 152 height 173
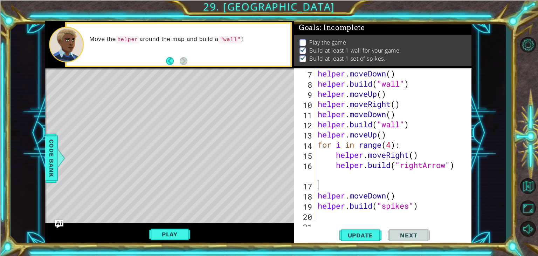
scroll to position [0, 0]
click at [315, 196] on div "7 8 9 10 11 12 13 14 15 16 17 18 19 20 21 helper . moveDown ( ) helper . build …" at bounding box center [382, 144] width 176 height 152
click at [318, 196] on div "helper . moveDown ( ) helper . build ( "wall" ) helper . moveUp ( ) helper . mo…" at bounding box center [392, 154] width 152 height 173
type textarea "helper.moveDown()"
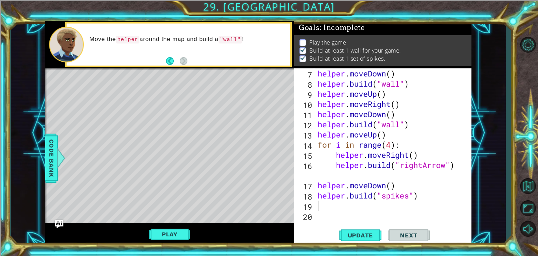
click at [413, 207] on div "helper . moveDown ( ) helper . build ( "wall" ) helper . moveUp ( ) helper . mo…" at bounding box center [392, 154] width 152 height 173
click at [431, 193] on div "helper . moveDown ( ) helper . build ( "wall" ) helper . moveUp ( ) helper . mo…" at bounding box center [392, 154] width 152 height 173
click at [362, 233] on span "Update" at bounding box center [361, 235] width 40 height 7
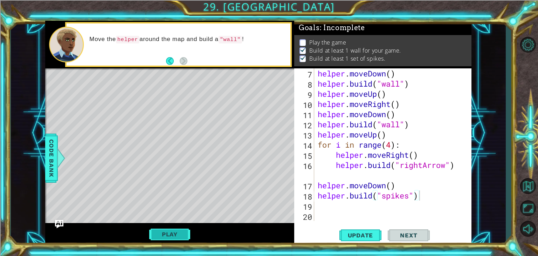
click at [169, 227] on button "Play" at bounding box center [169, 233] width 41 height 13
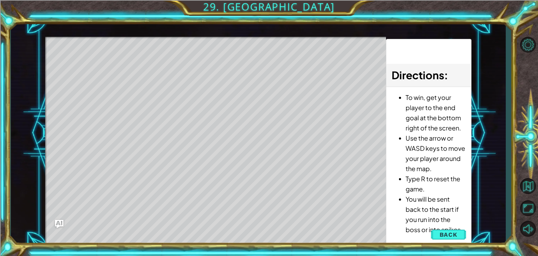
scroll to position [0, 0]
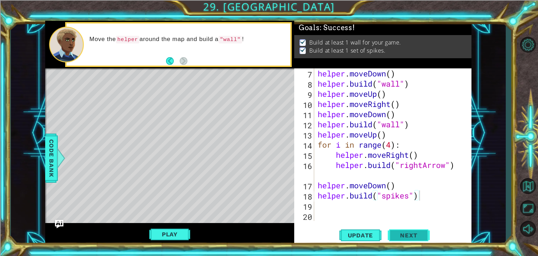
click at [404, 229] on button "Next" at bounding box center [409, 236] width 42 height 18
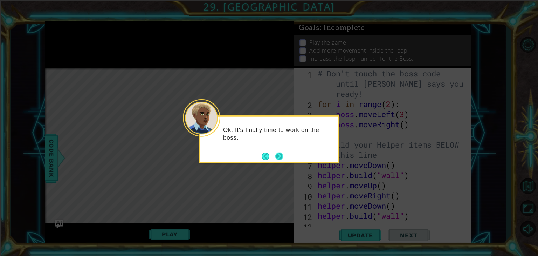
click at [285, 157] on div "Ok. It's finally time to work on the boss." at bounding box center [269, 139] width 140 height 48
click at [281, 156] on button "Next" at bounding box center [279, 156] width 8 height 8
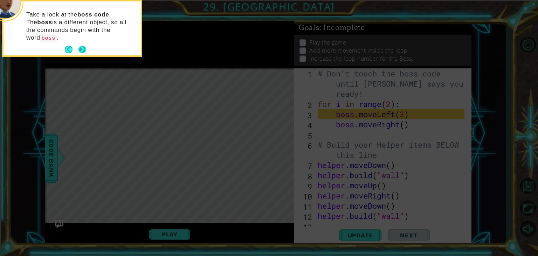
click at [78, 46] on button "Next" at bounding box center [82, 50] width 8 height 8
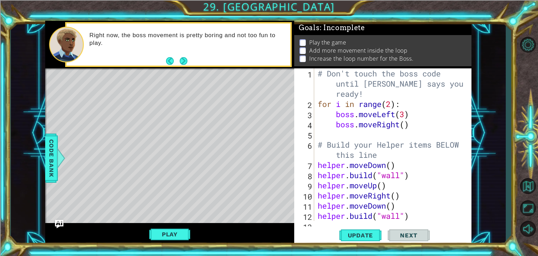
click at [189, 62] on div "Right now, the boss movement is pretty boring and not too fun to play." at bounding box center [179, 44] width 224 height 42
click at [184, 62] on button "Next" at bounding box center [184, 61] width 8 height 8
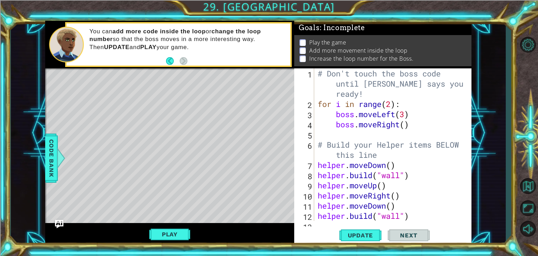
click at [392, 105] on div "# Don't touch the boss code until [PERSON_NAME] says you're ready! for i in ran…" at bounding box center [392, 164] width 152 height 193
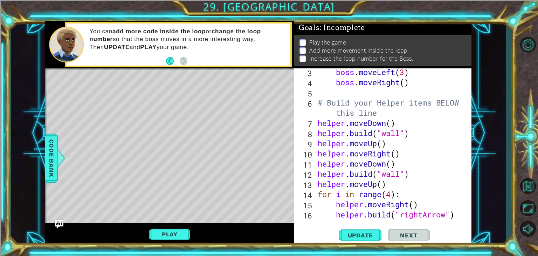
scroll to position [42, 0]
click at [357, 233] on span "Update" at bounding box center [361, 235] width 40 height 7
click at [404, 69] on div "boss . moveLeft ( 3 ) boss . moveRight ( ) # Build your Helper items BELOW this…" at bounding box center [392, 158] width 152 height 183
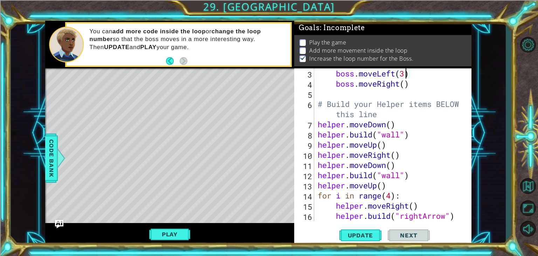
scroll to position [0, 4]
drag, startPoint x: 402, startPoint y: 84, endPoint x: 378, endPoint y: 87, distance: 23.6
click at [378, 87] on div "boss . moveLeft ( ) boss . moveRight ( ) # Build your Helper items BELOW this l…" at bounding box center [392, 159] width 152 height 183
type textarea "boss.moveUp()"
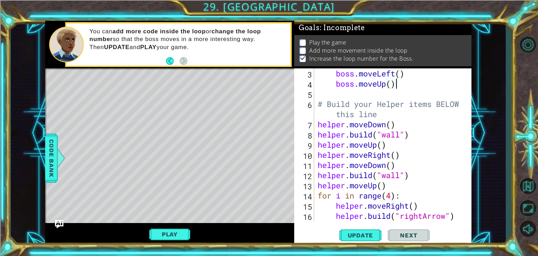
click at [414, 83] on div "boss . moveLeft ( ) boss . moveUp ( ) # Build your Helper items BELOW this line…" at bounding box center [392, 159] width 152 height 183
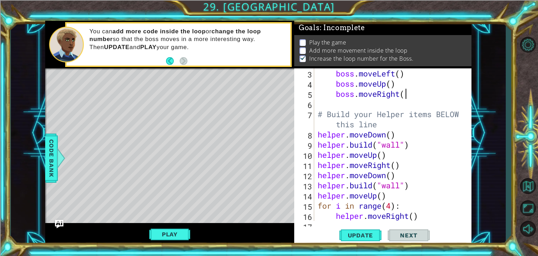
scroll to position [0, 4]
type textarea "boss.moveRight()"
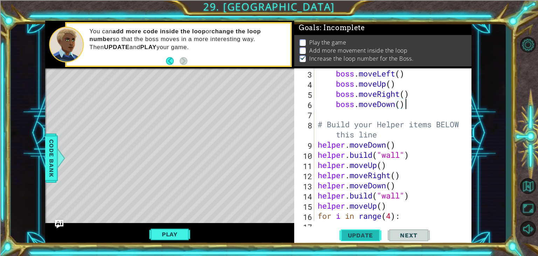
click at [365, 232] on span "Update" at bounding box center [361, 235] width 40 height 7
click at [167, 230] on button "Play" at bounding box center [169, 233] width 41 height 13
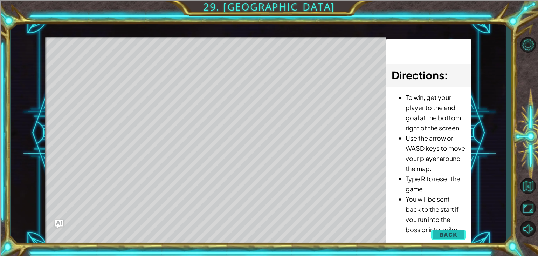
click at [440, 231] on button "Back" at bounding box center [448, 234] width 35 height 14
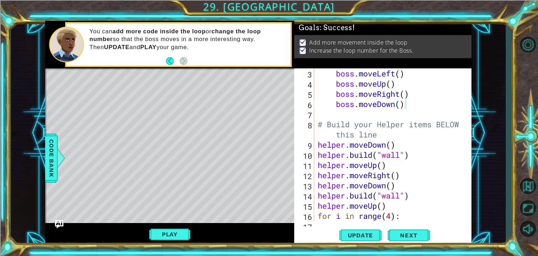
scroll to position [0, 0]
click at [369, 232] on span "Update" at bounding box center [361, 235] width 40 height 7
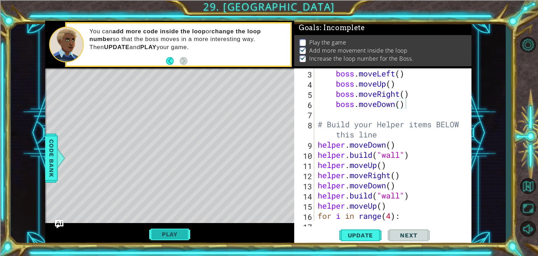
click at [178, 238] on button "Play" at bounding box center [169, 233] width 41 height 13
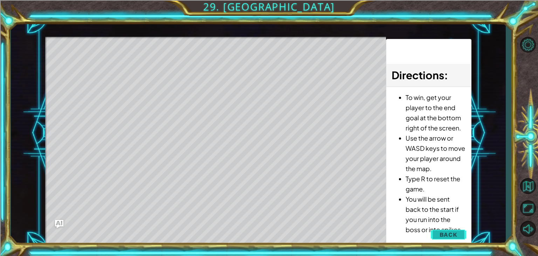
click at [438, 233] on button "Back" at bounding box center [448, 234] width 35 height 14
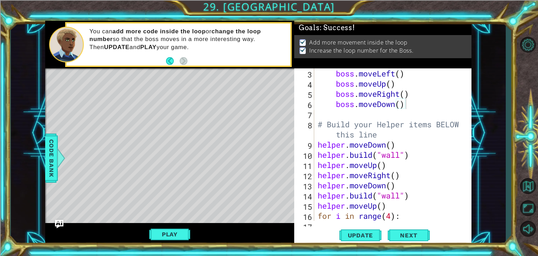
scroll to position [41, 0]
type textarea "boss.moveLeft()"
click at [399, 74] on div "boss . moveLeft ( ) boss . moveUp ( ) boss . moveRight ( ) boss . moveDown ( ) …" at bounding box center [392, 154] width 152 height 173
click at [404, 111] on div "boss . moveLeft ( ) boss . moveUp ( ) boss . moveRight ( ) boss . moveDown ( ) …" at bounding box center [392, 154] width 152 height 173
click at [401, 75] on div "boss . moveLeft ( ) boss . moveUp ( ) boss . moveRight ( ) boss . moveDown ( ) …" at bounding box center [392, 154] width 152 height 173
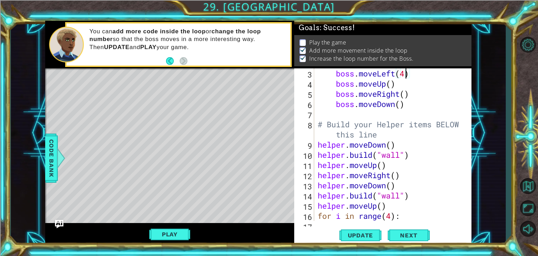
click at [390, 86] on div "boss . moveLeft ( 4 ) boss . moveUp ( ) boss . moveRight ( ) boss . moveDown ( …" at bounding box center [392, 154] width 152 height 173
click at [407, 96] on div "boss . moveLeft ( 4 ) boss . moveUp ( 4 ) boss . moveRight ( ) boss . moveDown …" at bounding box center [392, 154] width 152 height 173
click at [398, 107] on div "boss . moveLeft ( 4 ) boss . moveUp ( 4 ) boss . moveRight ( 4 ) boss . moveDow…" at bounding box center [392, 154] width 152 height 173
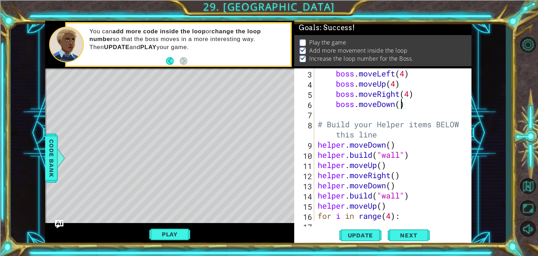
click at [400, 107] on div "boss . moveLeft ( 4 ) boss . moveUp ( 4 ) boss . moveRight ( 4 ) boss . moveDow…" at bounding box center [392, 154] width 152 height 173
click at [362, 237] on span "Update" at bounding box center [361, 235] width 40 height 7
click at [361, 237] on span "Update" at bounding box center [361, 235] width 40 height 7
click at [161, 234] on button "Play" at bounding box center [169, 233] width 41 height 13
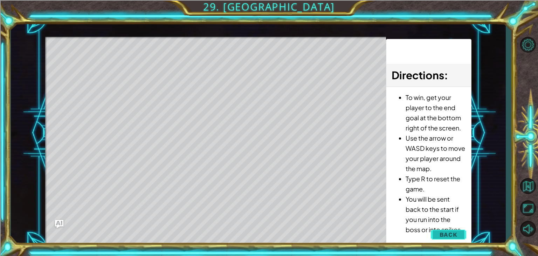
click at [458, 230] on button "Back" at bounding box center [448, 234] width 35 height 14
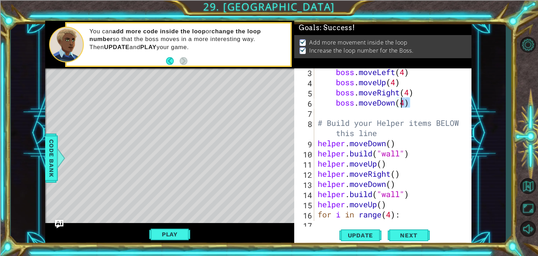
scroll to position [41, 0]
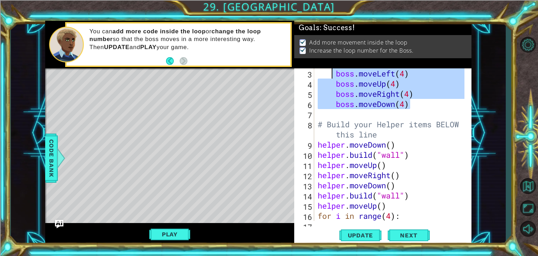
drag, startPoint x: 411, startPoint y: 100, endPoint x: 333, endPoint y: 75, distance: 82.5
click at [333, 75] on div "boss . moveLeft ( 4 ) boss . moveUp ( 4 ) boss . moveRight ( 4 ) boss . moveDow…" at bounding box center [392, 154] width 152 height 173
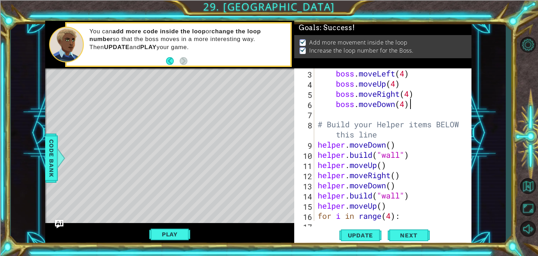
click at [414, 105] on div "boss . moveLeft ( 4 ) boss . moveUp ( 4 ) boss . moveRight ( 4 ) boss . moveDow…" at bounding box center [392, 154] width 152 height 173
drag, startPoint x: 404, startPoint y: 104, endPoint x: 409, endPoint y: 105, distance: 5.7
click at [404, 103] on div "boss . moveLeft ( 4 ) boss . moveUp ( 4 ) boss . moveRight ( 4 ) boss . moveDow…" at bounding box center [392, 154] width 152 height 173
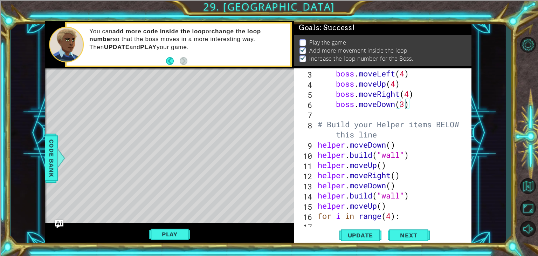
click at [412, 94] on div "boss . moveLeft ( 4 ) boss . moveUp ( 4 ) boss . moveRight ( 4 ) boss . moveDow…" at bounding box center [392, 154] width 152 height 173
drag, startPoint x: 395, startPoint y: 84, endPoint x: 389, endPoint y: 82, distance: 6.0
click at [395, 84] on div "boss . moveLeft ( 4 ) boss . moveUp ( 4 ) boss . moveRight ( 3 ) boss . moveDow…" at bounding box center [392, 154] width 152 height 173
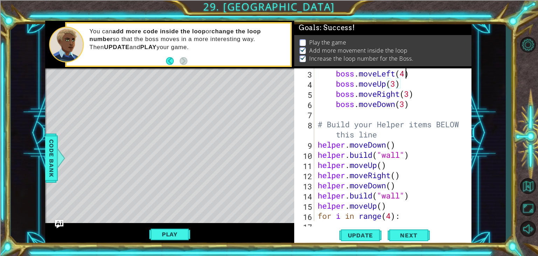
click at [406, 70] on div "boss . moveLeft ( 4 ) boss . moveUp ( 3 ) boss . moveRight ( 3 ) boss . moveDow…" at bounding box center [392, 154] width 152 height 173
click at [345, 235] on span "Update" at bounding box center [361, 235] width 40 height 7
click at [161, 229] on button "Play" at bounding box center [169, 233] width 41 height 13
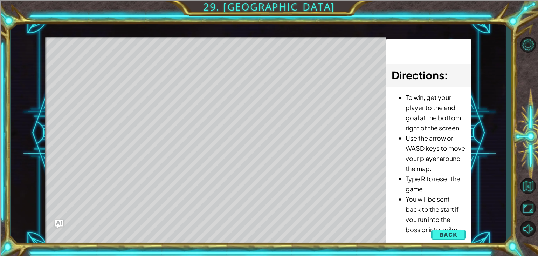
click at [446, 234] on span "Back" at bounding box center [449, 234] width 18 height 7
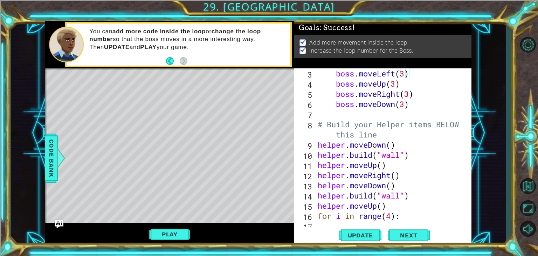
scroll to position [0, 0]
click at [405, 99] on div "boss . moveLeft ( 3 ) boss . moveUp ( 3 ) boss . moveRight ( 3 ) boss . moveDow…" at bounding box center [392, 154] width 152 height 173
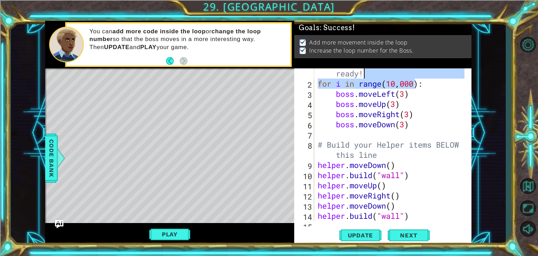
scroll to position [20, 0]
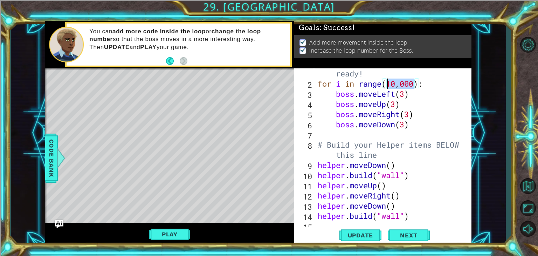
drag, startPoint x: 416, startPoint y: 76, endPoint x: 383, endPoint y: 106, distance: 44.4
click at [387, 86] on div "# Don't touch the boss code until [PERSON_NAME] says you're ready! for i in ran…" at bounding box center [392, 144] width 152 height 193
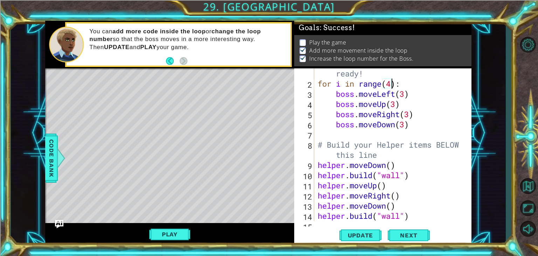
scroll to position [0, 4]
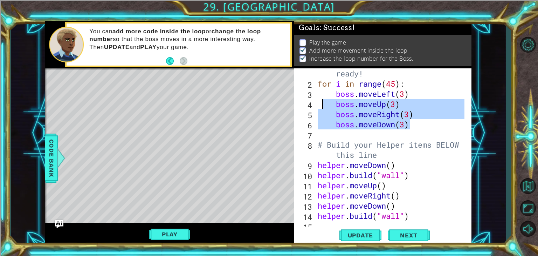
drag, startPoint x: 416, startPoint y: 124, endPoint x: 324, endPoint y: 108, distance: 93.2
click at [324, 108] on div "# Don't touch the boss code until [PERSON_NAME] says you're ready! for i in ran…" at bounding box center [392, 144] width 152 height 193
type textarea "boss.moveUp(3) boss.moveRight(3)"
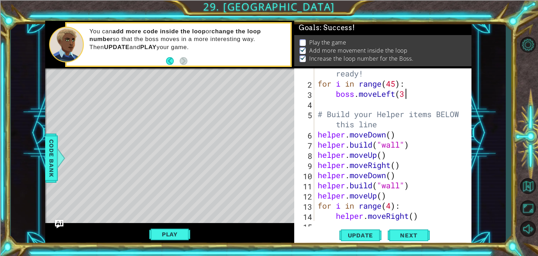
type textarea "boss.moveLeft(3)"
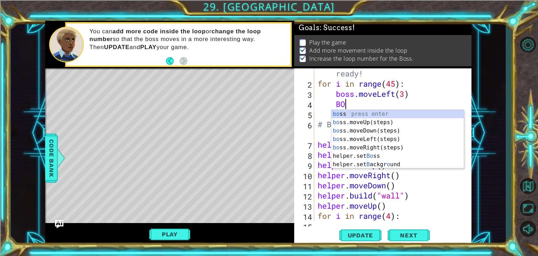
type textarea "B"
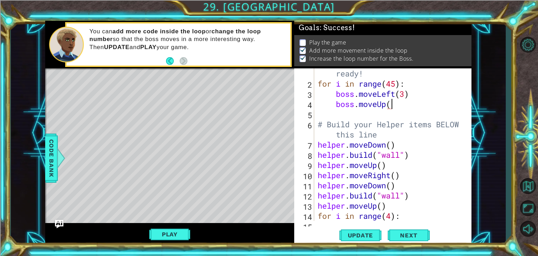
scroll to position [0, 3]
type textarea "boss.moveUp(7)"
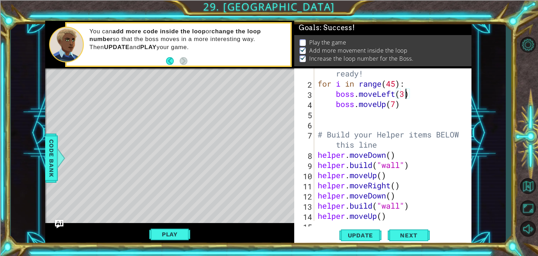
click at [405, 95] on div "# Don't touch the boss code until [PERSON_NAME] says you're ready! for i in ran…" at bounding box center [392, 144] width 152 height 193
type textarea "boss.moveLeft(5)"
click at [374, 115] on div "# Don't touch the boss code until [PERSON_NAME] says you're ready! for i in ran…" at bounding box center [392, 144] width 152 height 193
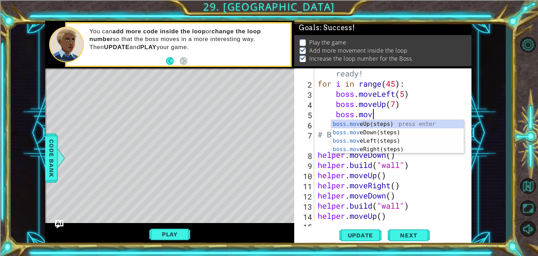
scroll to position [0, 2]
click at [426, 97] on div "# Don't touch the boss code until [PERSON_NAME] says you're ready! for i in ran…" at bounding box center [392, 144] width 152 height 193
type textarea "boss.moveLeft(5)"
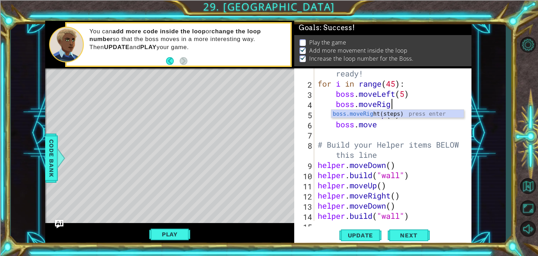
scroll to position [0, 3]
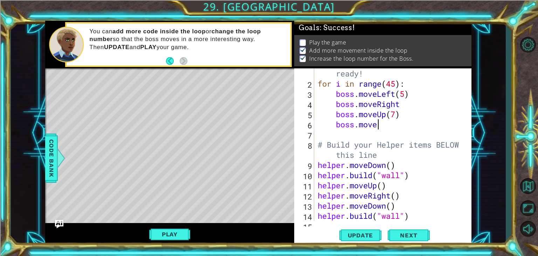
click at [388, 125] on div "# Don't touch the boss code until [PERSON_NAME] says you're ready! for i in ran…" at bounding box center [392, 144] width 152 height 193
click at [416, 108] on div "# Don't touch the boss code until [PERSON_NAME] says you're ready! for i in ran…" at bounding box center [392, 144] width 152 height 193
click at [411, 122] on div "# Don't touch the boss code until [PERSON_NAME] says you're ready! for i in ran…" at bounding box center [392, 144] width 152 height 193
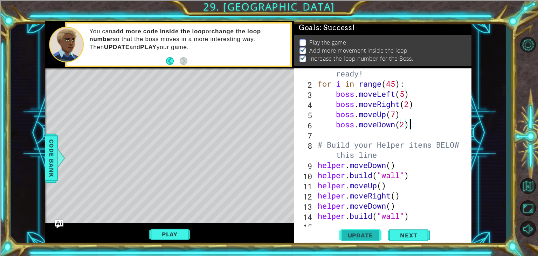
click at [356, 232] on span "Update" at bounding box center [361, 235] width 40 height 7
click at [153, 233] on button "Play" at bounding box center [169, 233] width 41 height 13
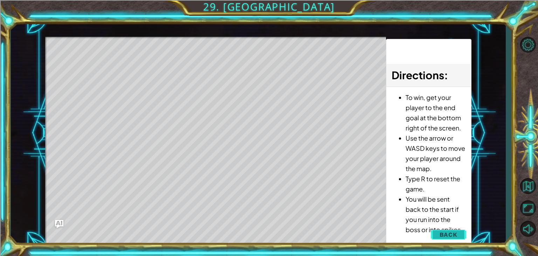
scroll to position [0, 0]
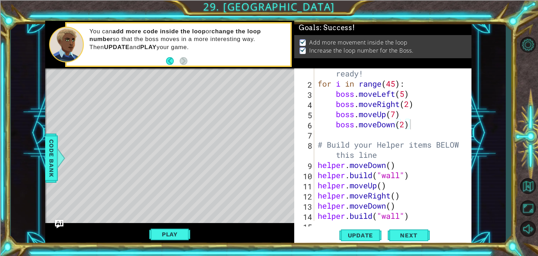
click at [412, 104] on div "# Don't touch the boss code until [PERSON_NAME] says you're ready! for i in ran…" at bounding box center [392, 144] width 152 height 193
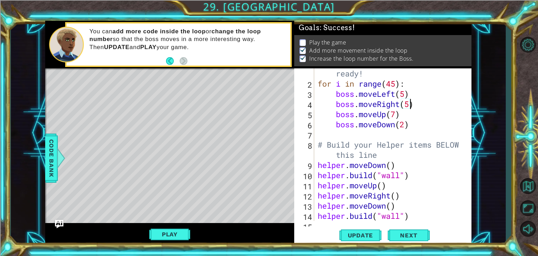
scroll to position [0, 4]
click at [404, 126] on div "# Don't touch the boss code until [PERSON_NAME] says you're ready! for i in ran…" at bounding box center [392, 144] width 152 height 193
click at [395, 85] on div "# Don't touch the boss code until [PERSON_NAME] says you're ready! for i in ran…" at bounding box center [392, 144] width 152 height 193
click at [397, 115] on div "# Don't touch the boss code until [PERSON_NAME] says you're ready! for i in ran…" at bounding box center [392, 144] width 152 height 193
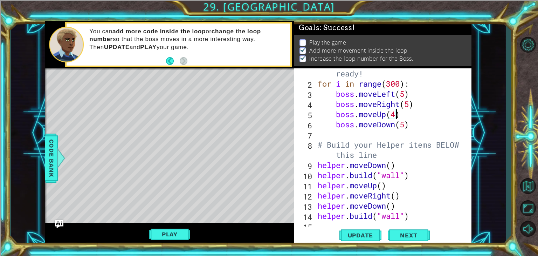
scroll to position [0, 3]
click at [407, 127] on div "# Don't touch the boss code until [PERSON_NAME] says you're ready! for i in ran…" at bounding box center [392, 144] width 152 height 193
click at [409, 107] on div "# Don't touch the boss code until [PERSON_NAME] says you're ready! for i in ran…" at bounding box center [392, 144] width 152 height 193
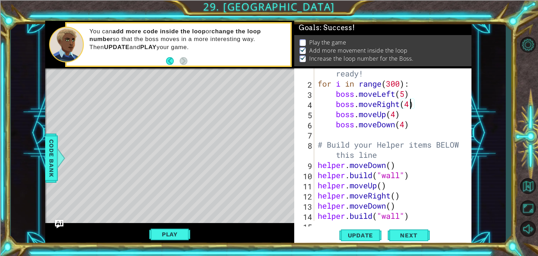
click at [407, 95] on div "# Don't touch the boss code until [PERSON_NAME] says you're ready! for i in ran…" at bounding box center [392, 144] width 152 height 193
click at [353, 234] on span "Update" at bounding box center [361, 235] width 40 height 7
click at [177, 240] on button "Play" at bounding box center [169, 233] width 41 height 13
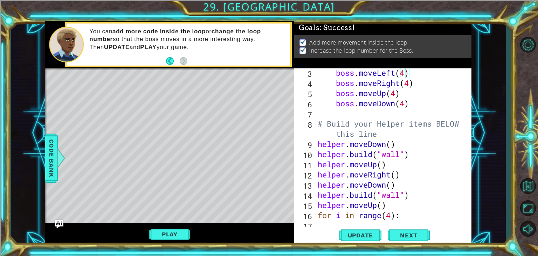
scroll to position [62, 0]
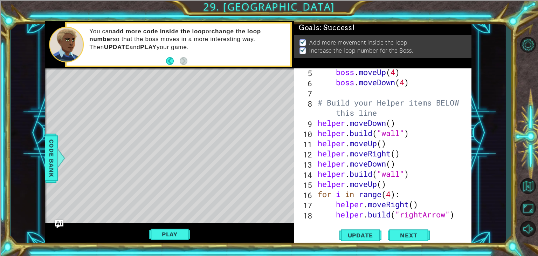
type textarea "helper.moveUp()"
click at [408, 185] on div "boss . moveUp ( 4 ) boss . moveDown ( 4 ) # Build your Helper items BELOW this …" at bounding box center [392, 158] width 152 height 183
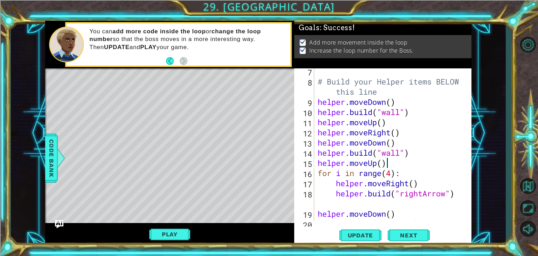
scroll to position [112, 0]
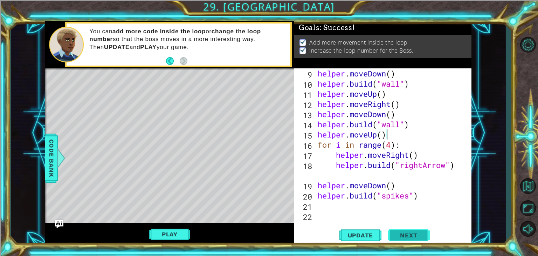
click at [402, 232] on span "Next" at bounding box center [408, 235] width 31 height 7
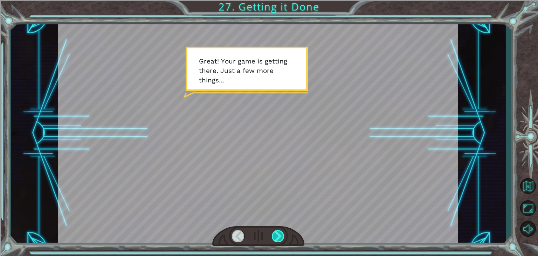
click at [284, 235] on div at bounding box center [278, 236] width 13 height 12
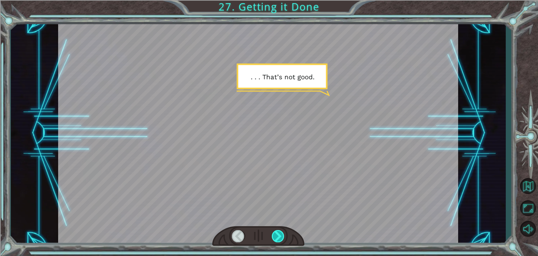
click at [284, 235] on div at bounding box center [278, 236] width 13 height 12
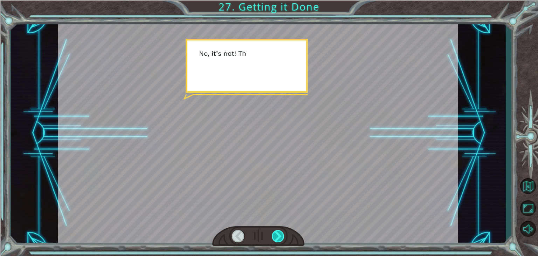
click at [284, 235] on div at bounding box center [278, 236] width 13 height 12
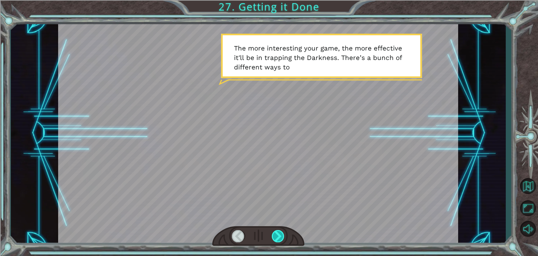
click at [284, 235] on div at bounding box center [278, 236] width 13 height 12
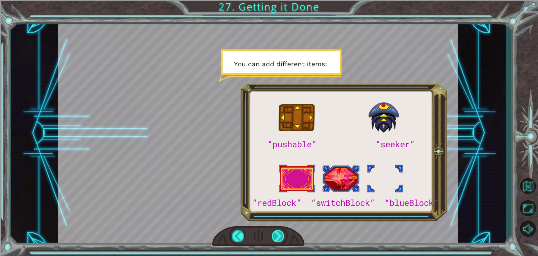
click at [279, 237] on div at bounding box center [278, 236] width 13 height 12
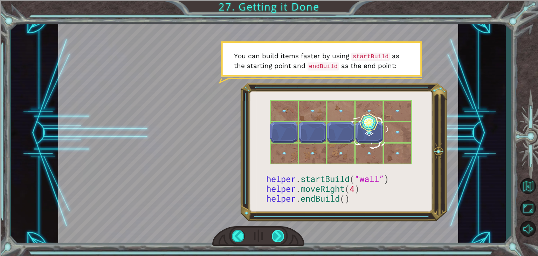
click at [278, 237] on div at bounding box center [278, 236] width 13 height 12
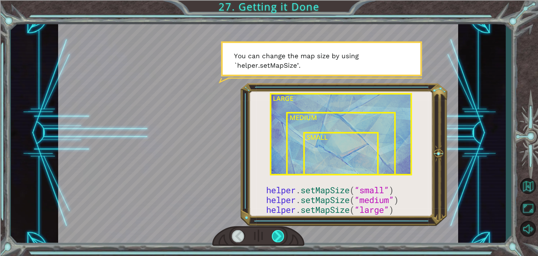
click at [275, 234] on div at bounding box center [278, 236] width 13 height 12
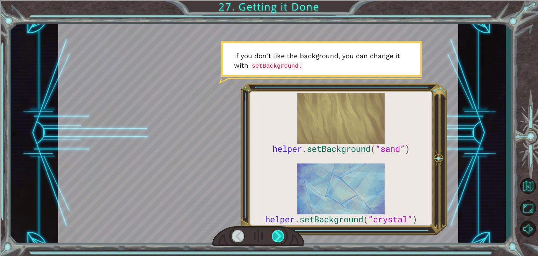
click at [275, 234] on div at bounding box center [278, 236] width 13 height 12
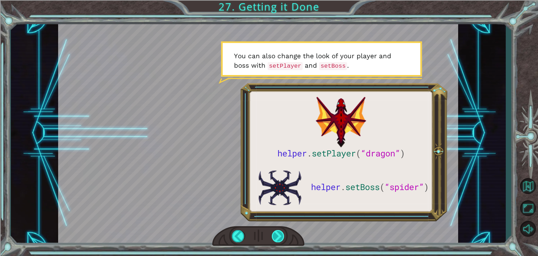
click at [278, 237] on div at bounding box center [278, 236] width 13 height 12
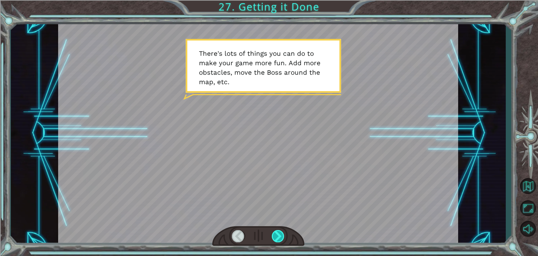
click at [277, 239] on div at bounding box center [278, 236] width 13 height 12
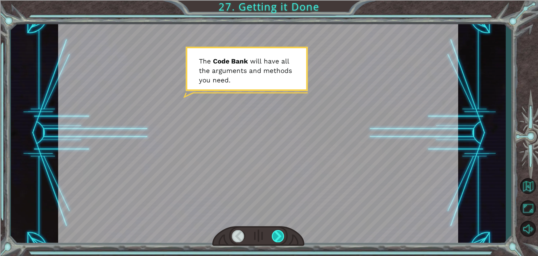
click at [283, 235] on div at bounding box center [278, 236] width 13 height 12
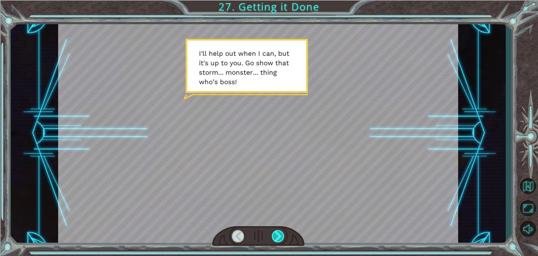
click at [276, 242] on div at bounding box center [278, 236] width 13 height 12
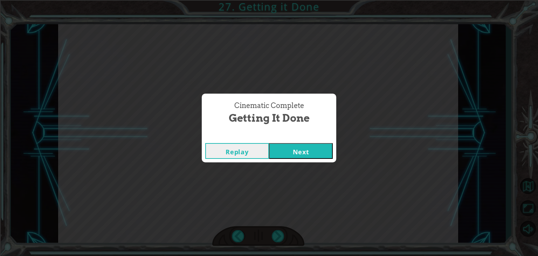
click at [284, 147] on button "Next" at bounding box center [301, 151] width 64 height 16
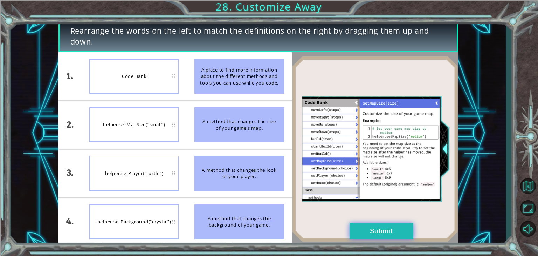
click at [358, 235] on button "Submit" at bounding box center [382, 231] width 64 height 16
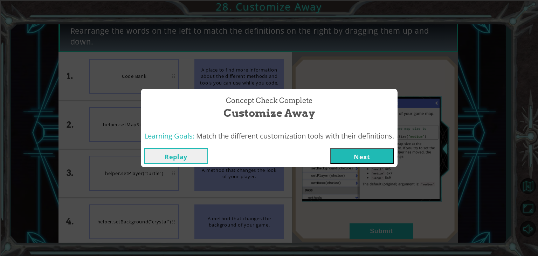
click at [370, 154] on button "Next" at bounding box center [362, 156] width 64 height 16
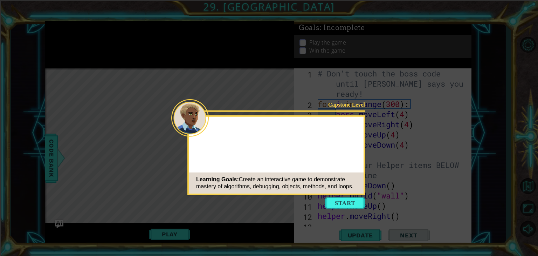
click at [334, 202] on button "Start" at bounding box center [345, 202] width 40 height 11
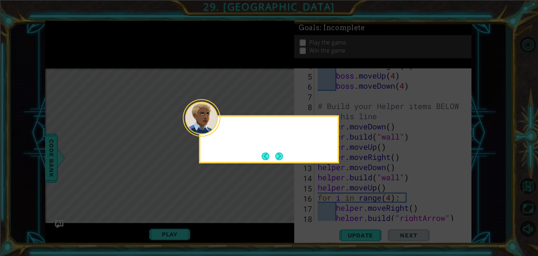
scroll to position [112, 0]
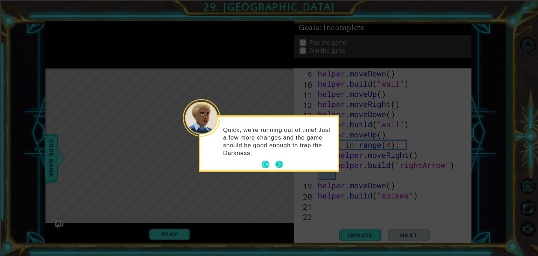
click at [282, 157] on p "Quick, we're running out of time! Just a few more changes and the game should b…" at bounding box center [278, 141] width 110 height 31
click at [282, 162] on button "Next" at bounding box center [279, 164] width 9 height 9
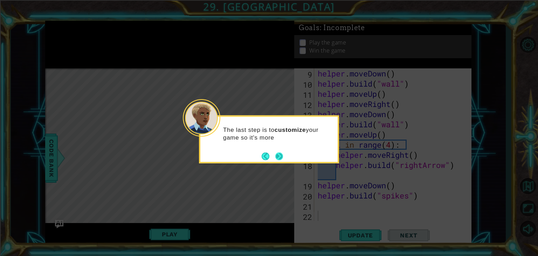
click at [281, 158] on button "Next" at bounding box center [279, 156] width 9 height 9
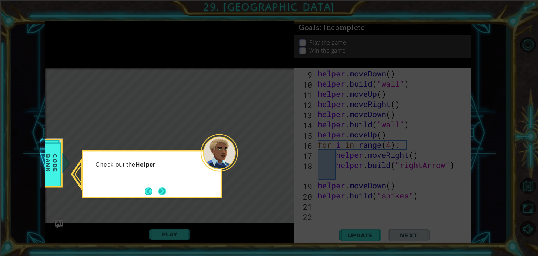
click at [160, 190] on button "Next" at bounding box center [162, 191] width 8 height 8
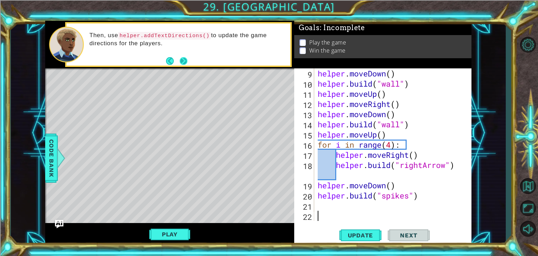
click at [184, 59] on button "Next" at bounding box center [184, 61] width 8 height 8
click at [184, 60] on button "Next" at bounding box center [184, 61] width 8 height 8
click at [321, 150] on div "helper . moveDown ( ) helper . build ( "wall" ) helper . moveUp ( ) helper . mo…" at bounding box center [392, 154] width 152 height 173
click at [348, 169] on div "helper . moveDown ( ) helper . build ( "wall" ) helper . moveUp ( ) helper . mo…" at bounding box center [392, 154] width 152 height 173
drag, startPoint x: 329, startPoint y: 173, endPoint x: 331, endPoint y: 169, distance: 4.2
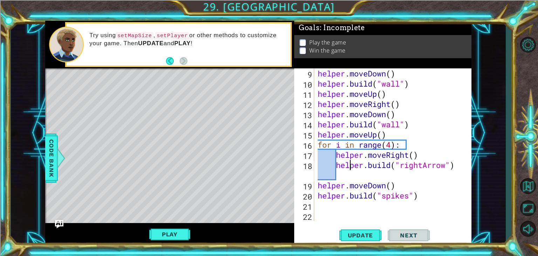
click at [331, 171] on div "helper . moveDown ( ) helper . build ( "wall" ) helper . moveUp ( ) helper . mo…" at bounding box center [392, 154] width 152 height 173
click at [328, 153] on div "helper . moveDown ( ) helper . build ( "wall" ) helper . moveUp ( ) helper . mo…" at bounding box center [392, 154] width 152 height 173
click at [327, 171] on div "helper . moveDown ( ) helper . build ( "wall" ) helper . moveUp ( ) helper . mo…" at bounding box center [392, 154] width 152 height 173
click at [325, 158] on div "helper . moveDown ( ) helper . build ( "wall" ) helper . moveUp ( ) helper . mo…" at bounding box center [392, 154] width 152 height 173
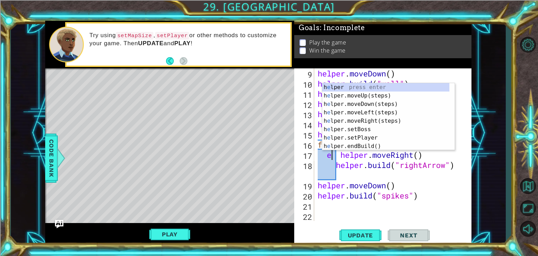
type textarea "helper.moveRight()"
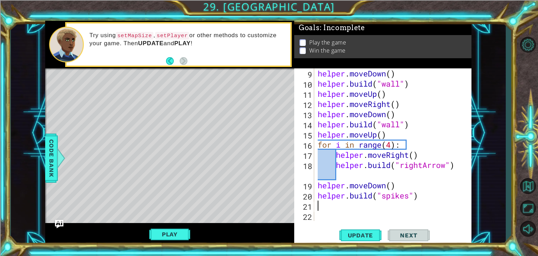
click at [353, 206] on div "helper . moveDown ( ) helper . build ( "wall" ) helper . moveUp ( ) helper . mo…" at bounding box center [392, 154] width 152 height 173
type textarea "for i in range:"
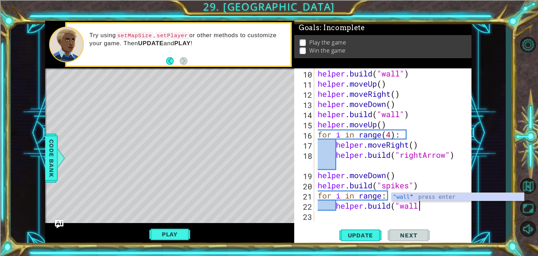
scroll to position [0, 4]
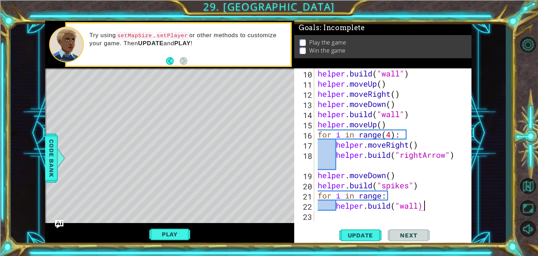
click at [383, 197] on div "helper . build ( "wall" ) helper . moveUp ( ) helper . moveRight ( ) helper . m…" at bounding box center [392, 154] width 152 height 173
type textarea "for i in range(6):"
click at [317, 192] on div "helper . build ( "wall" ) helper . moveUp ( ) helper . moveRight ( ) helper . m…" at bounding box center [392, 154] width 152 height 173
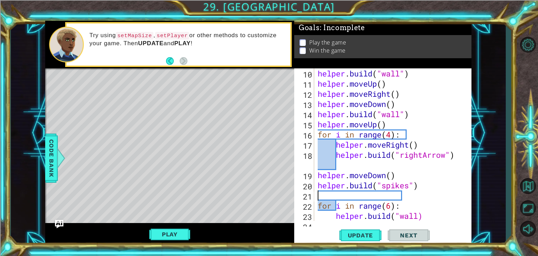
click at [342, 196] on div "helper . build ( "wall" ) helper . moveUp ( ) helper . moveRight ( ) helper . m…" at bounding box center [392, 154] width 152 height 173
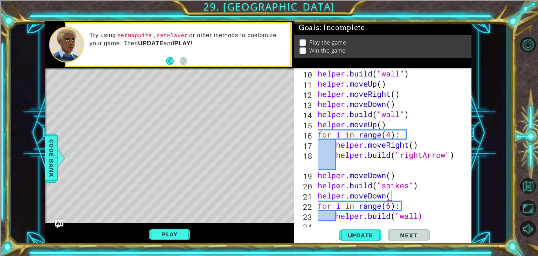
scroll to position [0, 3]
click at [358, 230] on button "Update" at bounding box center [361, 235] width 42 height 18
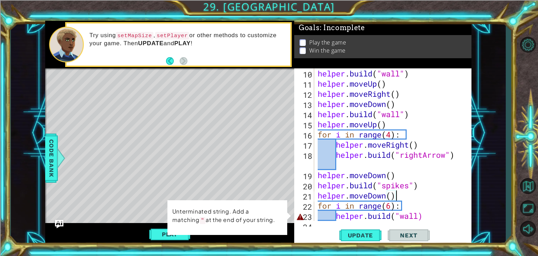
scroll to position [132, 0]
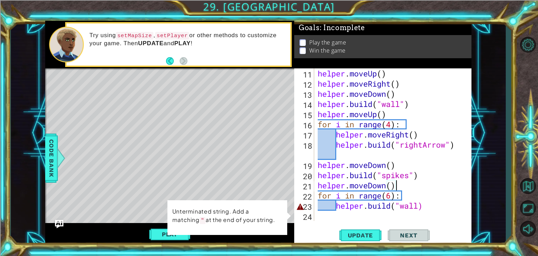
click at [419, 205] on div "helper . moveUp ( ) helper . moveRight ( ) helper . moveDown ( ) helper . build…" at bounding box center [392, 154] width 152 height 173
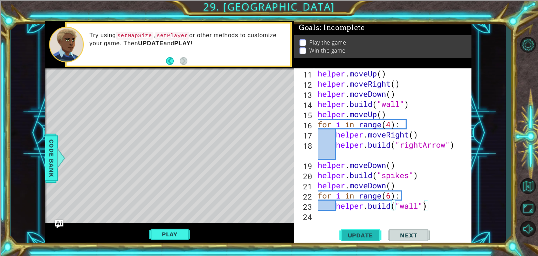
click at [369, 241] on button "Update" at bounding box center [361, 235] width 42 height 18
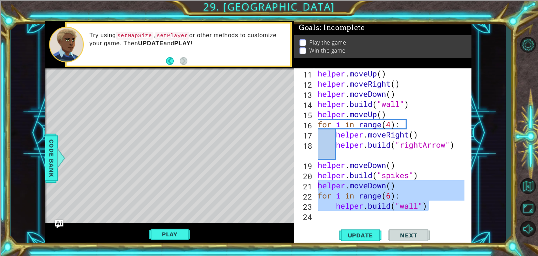
drag, startPoint x: 436, startPoint y: 208, endPoint x: 317, endPoint y: 186, distance: 121.0
click at [317, 186] on div "helper . moveUp ( ) helper . moveRight ( ) helper . moveDown ( ) helper . build…" at bounding box center [392, 154] width 152 height 173
type textarea "helper.moveDown() for i in range(6):"
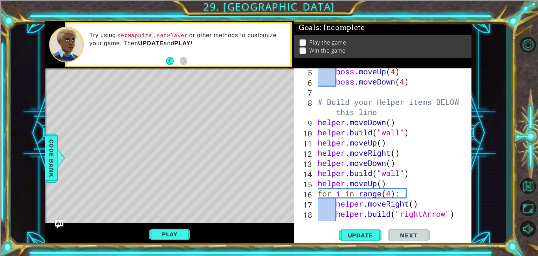
scroll to position [63, 0]
click at [320, 145] on div "boss . moveUp ( 4 ) boss . moveDown ( 4 ) # Build your Helper items BELOW this …" at bounding box center [392, 157] width 152 height 183
type textarea "helper.moveUp()"
click at [391, 185] on div "boss . moveUp ( 4 ) boss . moveDown ( 4 ) # Build your Helper items BELOW this …" at bounding box center [392, 157] width 152 height 183
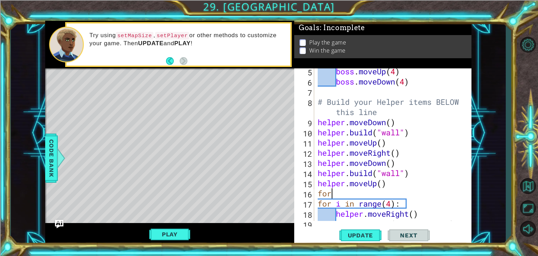
scroll to position [0, 0]
type textarea "f"
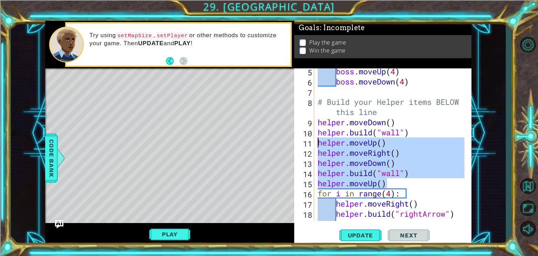
drag, startPoint x: 397, startPoint y: 181, endPoint x: 318, endPoint y: 143, distance: 88.2
click at [318, 143] on div "boss . moveUp ( 4 ) boss . moveDown ( 4 ) # Build your Helper items BELOW this …" at bounding box center [392, 157] width 152 height 183
type textarea "helper.moveUp() helper.moveRight()"
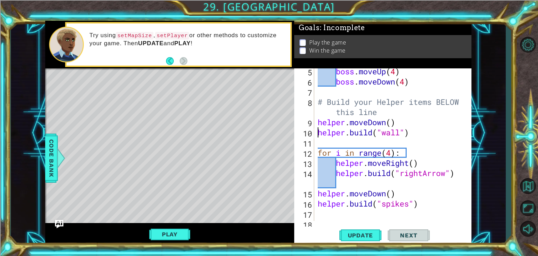
click at [317, 129] on div "boss . moveUp ( 4 ) boss . moveDown ( 4 ) # Build your Helper items BELOW this …" at bounding box center [392, 152] width 152 height 173
type textarea "[DOMAIN_NAME]("wall")"
click at [326, 144] on div "boss . moveUp ( 4 ) boss . moveDown ( 4 ) # Build your Helper items BELOW this …" at bounding box center [392, 152] width 152 height 173
type textarea "[DOMAIN_NAME]("wall")"
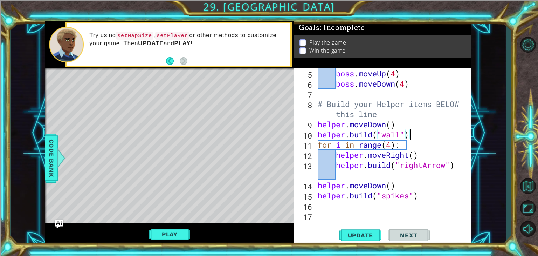
scroll to position [61, 0]
click at [319, 135] on div "boss . moveUp ( 4 ) boss . moveDown ( 4 ) # Build your Helper items BELOW this …" at bounding box center [392, 154] width 152 height 173
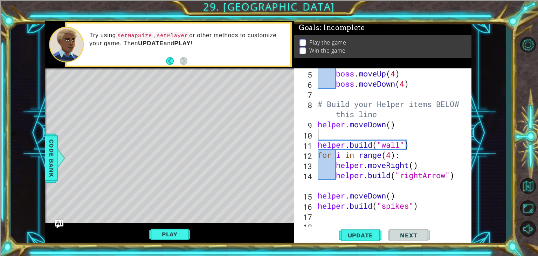
click at [329, 135] on div "boss . moveUp ( 4 ) boss . moveDown ( 4 ) # Build your Helper items BELOW this …" at bounding box center [392, 154] width 152 height 173
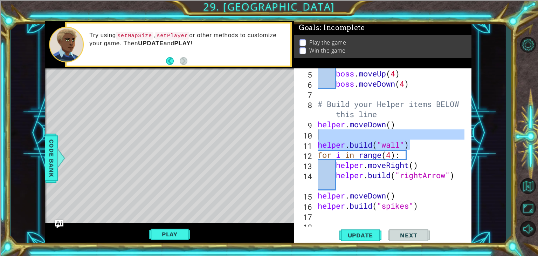
drag, startPoint x: 414, startPoint y: 146, endPoint x: 335, endPoint y: 138, distance: 78.8
click at [335, 138] on div "boss . moveUp ( 4 ) boss . moveDown ( 4 ) # Build your Helper items BELOW this …" at bounding box center [392, 154] width 152 height 173
type textarea "[DOMAIN_NAME]("wall")"
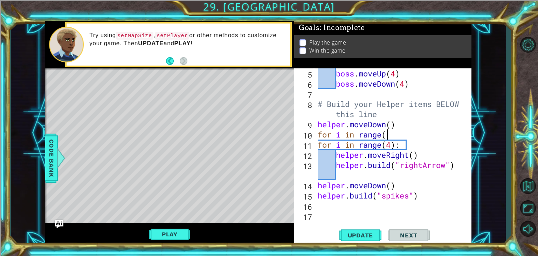
scroll to position [0, 3]
type textarea "for i in range(5)"
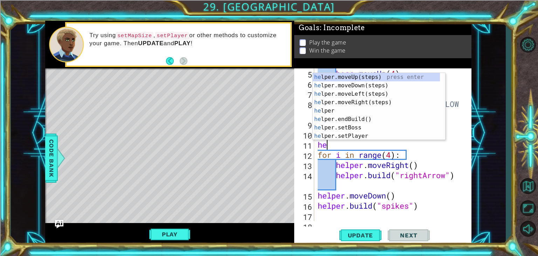
scroll to position [0, 0]
type textarea "h"
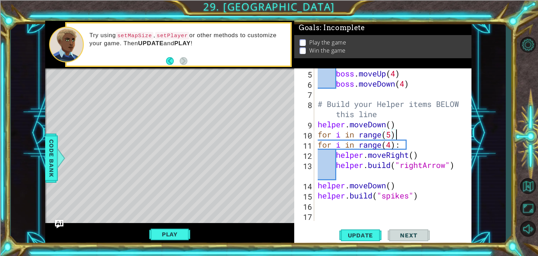
type textarea "for i in range(5):"
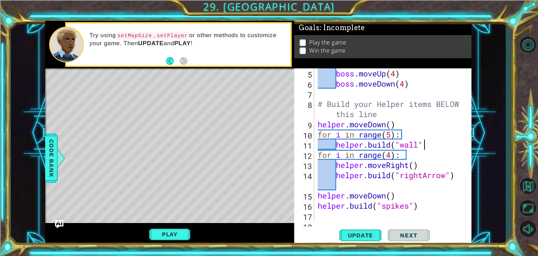
scroll to position [0, 4]
click at [353, 234] on span "Update" at bounding box center [361, 235] width 40 height 7
click at [422, 155] on div "boss . moveUp ( 4 ) boss . moveDown ( 4 ) # Build your Helper items BELOW this …" at bounding box center [392, 154] width 152 height 173
click at [435, 144] on div "boss . moveUp ( 4 ) boss . moveDown ( 4 ) # Build your Helper items BELOW this …" at bounding box center [392, 154] width 152 height 173
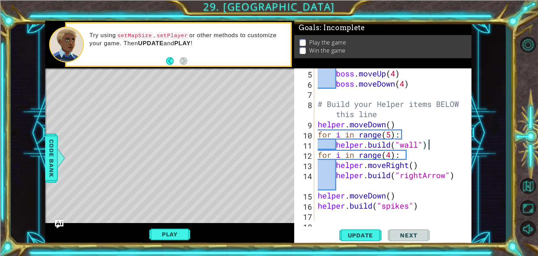
type textarea "[DOMAIN_NAME]("wall")"
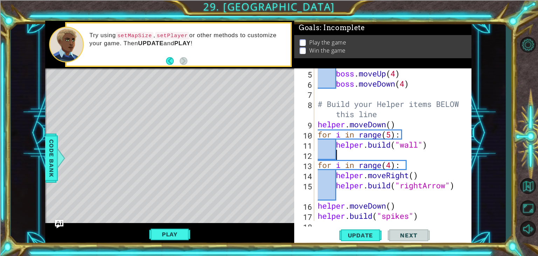
scroll to position [0, 0]
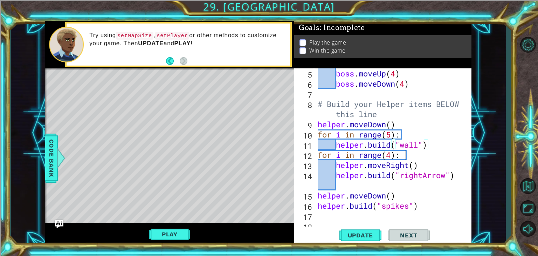
click at [429, 159] on div "boss . moveUp ( 4 ) boss . moveDown ( 4 ) # Build your Helper items BELOW this …" at bounding box center [392, 154] width 152 height 173
type textarea "for i in range(4):"
click at [320, 155] on div "boss . moveUp ( 4 ) boss . moveDown ( 4 ) # Build your Helper items BELOW this …" at bounding box center [392, 154] width 152 height 173
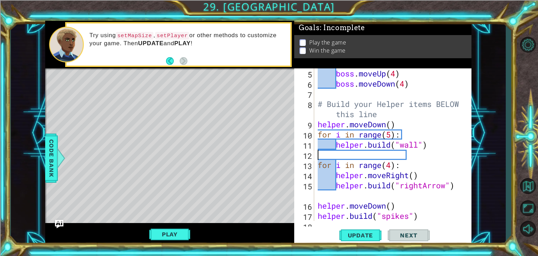
click at [325, 155] on div "boss . moveUp ( 4 ) boss . moveDown ( 4 ) # Build your Helper items BELOW this …" at bounding box center [392, 154] width 152 height 173
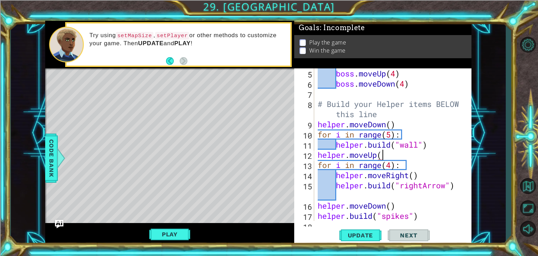
scroll to position [0, 3]
click at [377, 236] on span "Update" at bounding box center [361, 235] width 40 height 7
click at [162, 234] on button "Play" at bounding box center [169, 233] width 41 height 13
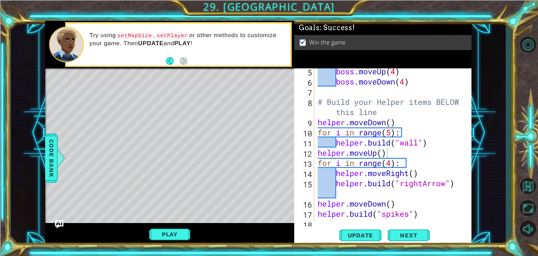
scroll to position [63, 0]
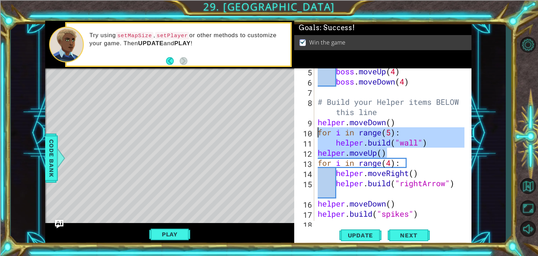
drag, startPoint x: 394, startPoint y: 151, endPoint x: 314, endPoint y: 133, distance: 82.3
click at [314, 133] on div "helper.moveUp() 5 6 7 8 9 10 11 12 13 14 15 16 17 18 19 boss . moveUp ( 4 ) bos…" at bounding box center [382, 144] width 176 height 152
type textarea "for i in range(5): [DOMAIN_NAME]("wall")"
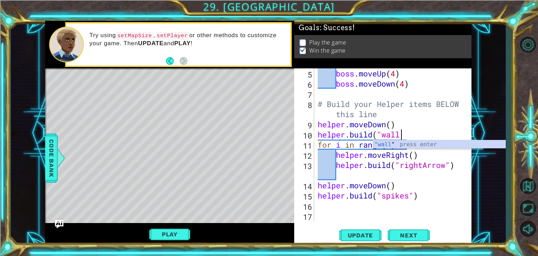
scroll to position [0, 4]
type textarea "[DOMAIN_NAME]("wall")"
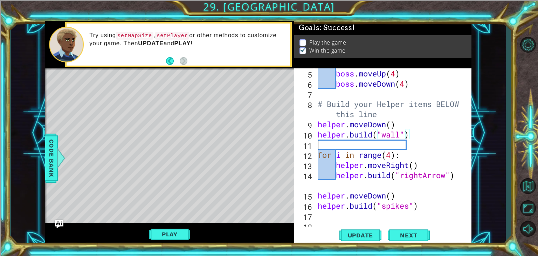
scroll to position [0, 0]
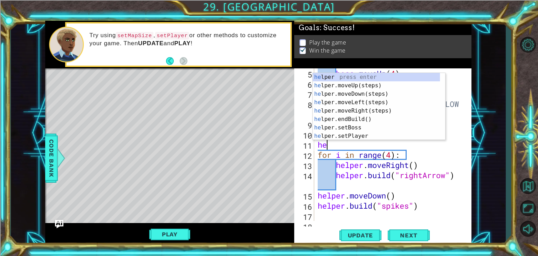
type textarea "h"
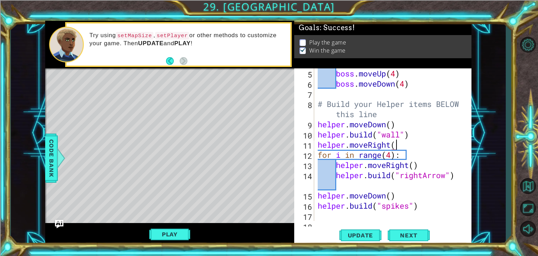
scroll to position [0, 3]
click at [317, 136] on div "boss . moveUp ( 4 ) boss . moveDown ( 4 ) # Build your Helper items BELOW this …" at bounding box center [392, 154] width 152 height 173
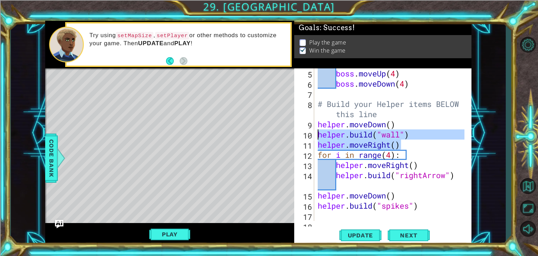
drag, startPoint x: 411, startPoint y: 149, endPoint x: 320, endPoint y: 132, distance: 92.2
click at [320, 132] on div "boss . moveUp ( 4 ) boss . moveDown ( 4 ) # Build your Helper items BELOW this …" at bounding box center [392, 154] width 152 height 173
type textarea "[DOMAIN_NAME]("wall") helper.moveRight()"
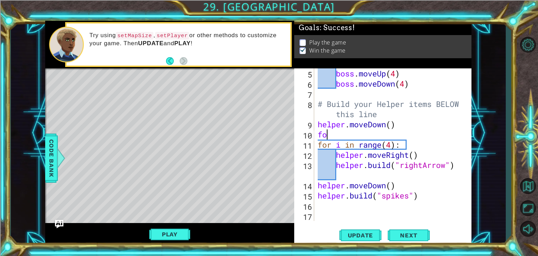
scroll to position [0, 0]
type textarea "for i in range:"
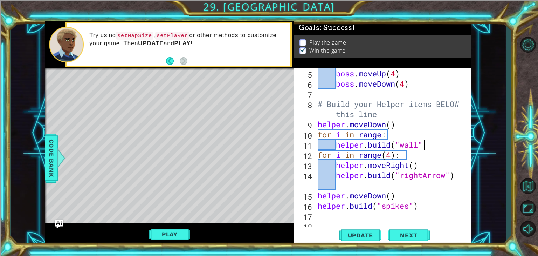
scroll to position [0, 4]
type textarea "[DOMAIN_NAME]("wall")"
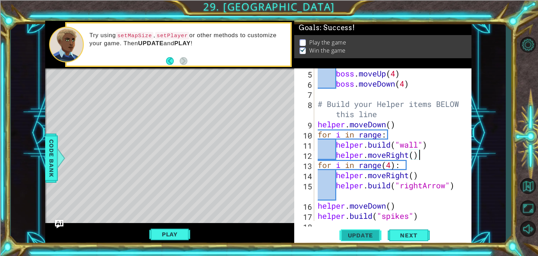
click at [359, 234] on span "Update" at bounding box center [361, 235] width 40 height 7
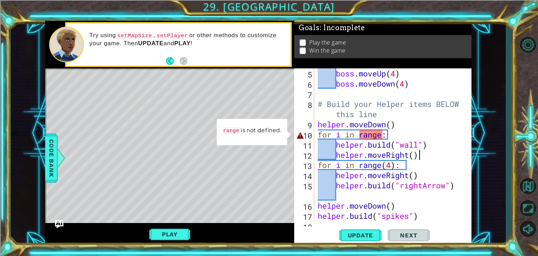
click at [377, 131] on div "boss . moveUp ( 4 ) boss . moveDown ( 4 ) # Build your Helper items BELOW this …" at bounding box center [392, 154] width 152 height 173
click at [382, 132] on div "boss . moveUp ( 4 ) boss . moveDown ( 4 ) # Build your Helper items BELOW this …" at bounding box center [392, 154] width 152 height 173
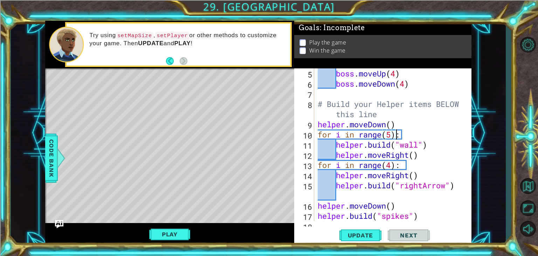
scroll to position [0, 3]
type textarea "for i in range(5):"
click at [357, 234] on span "Update" at bounding box center [361, 235] width 40 height 7
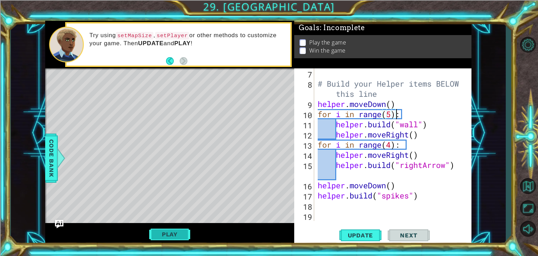
click at [178, 229] on button "Play" at bounding box center [169, 233] width 41 height 13
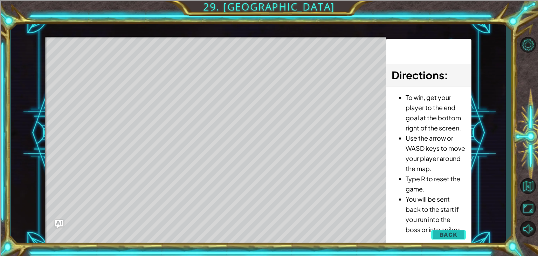
click at [443, 234] on span "Back" at bounding box center [449, 234] width 18 height 7
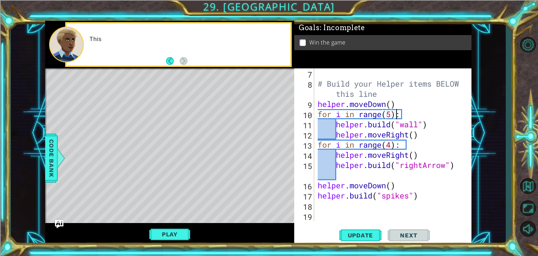
click at [387, 164] on div "# Build your Helper items BELOW this line helper . moveDown ( ) for i in range …" at bounding box center [392, 154] width 152 height 173
click at [410, 142] on div "# Build your Helper items BELOW this line helper . moveDown ( ) for i in range …" at bounding box center [392, 154] width 152 height 173
click at [418, 148] on div "# Build your Helper items BELOW this line helper . moveDown ( ) for i in range …" at bounding box center [392, 154] width 152 height 173
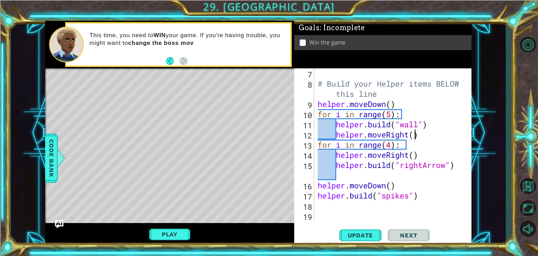
click at [414, 135] on div "# Build your Helper items BELOW this line helper . moveDown ( ) for i in range …" at bounding box center [392, 154] width 152 height 173
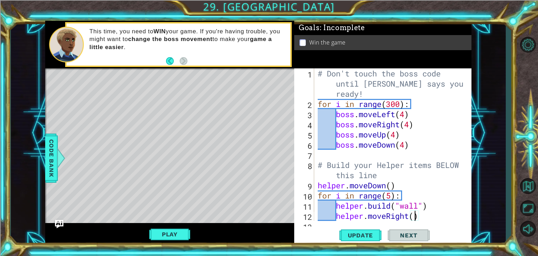
scroll to position [63, 0]
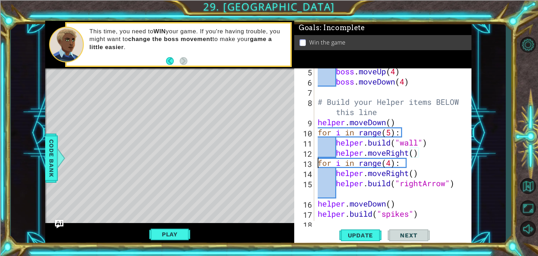
click at [319, 166] on div "boss . moveUp ( 4 ) boss . moveDown ( 4 ) # Build your Helper items BELOW this …" at bounding box center [392, 152] width 152 height 173
type textarea "for i in range(4):"
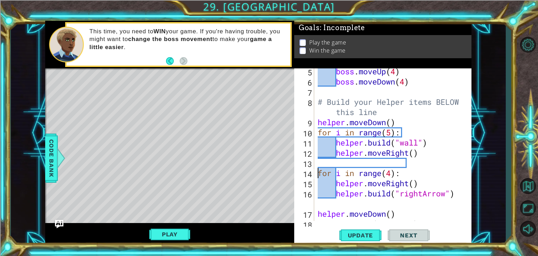
click at [359, 164] on div "boss . moveUp ( 4 ) boss . moveDown ( 4 ) # Build your Helper items BELOW this …" at bounding box center [392, 152] width 152 height 173
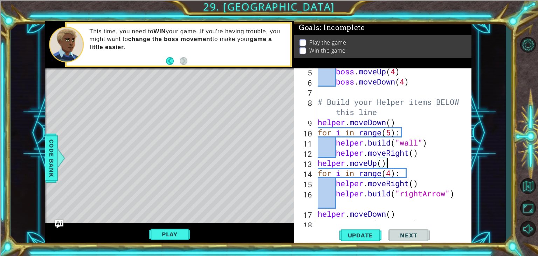
scroll to position [0, 3]
click at [366, 233] on span "Update" at bounding box center [361, 235] width 40 height 7
click at [394, 175] on div "boss . moveUp ( 4 ) boss . moveDown ( 4 ) # Build your Helper items BELOW this …" at bounding box center [392, 152] width 152 height 173
click at [391, 197] on div "boss . moveUp ( 4 ) boss . moveDown ( 4 ) # Build your Helper items BELOW this …" at bounding box center [392, 152] width 152 height 173
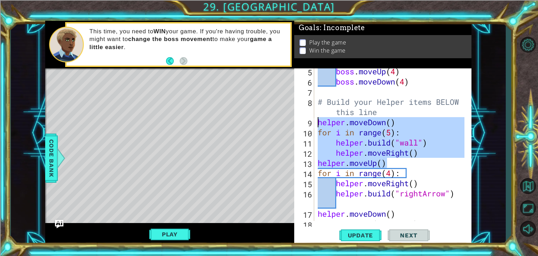
drag, startPoint x: 388, startPoint y: 162, endPoint x: 311, endPoint y: 126, distance: 84.5
click at [311, 126] on div "[DOMAIN_NAME]("rightArrow") 5 6 7 8 9 10 11 12 13 14 15 16 17 18 19 boss . move…" at bounding box center [382, 144] width 176 height 152
type textarea "helper.moveDown() for i in range(5):"
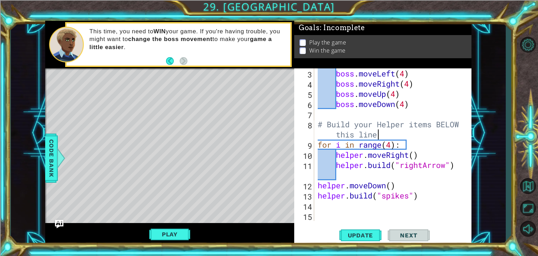
scroll to position [41, 0]
click at [344, 180] on div "boss . moveLeft ( 4 ) boss . moveRight ( 4 ) boss . moveUp ( 4 ) boss . moveDow…" at bounding box center [392, 154] width 152 height 173
click at [317, 186] on div "boss . moveLeft ( 4 ) boss . moveRight ( 4 ) boss . moveUp ( 4 ) boss . moveDow…" at bounding box center [392, 154] width 152 height 173
type textarea "helper.moveDown()"
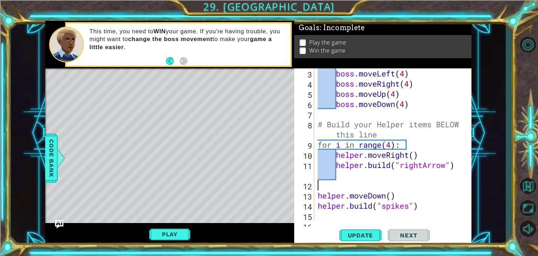
click at [337, 182] on div "boss . moveLeft ( 4 ) boss . moveRight ( 4 ) boss . moveUp ( 4 ) boss . moveDow…" at bounding box center [392, 154] width 152 height 173
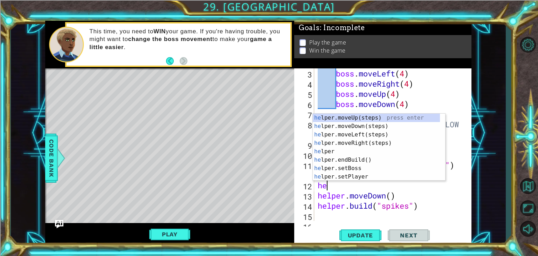
scroll to position [0, 0]
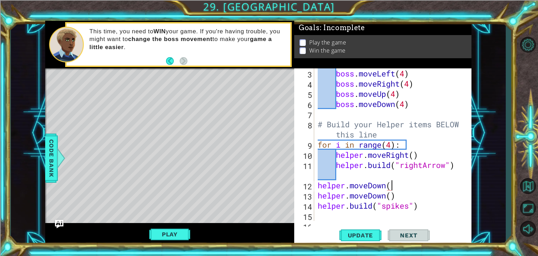
type textarea "helper.moveDown()"
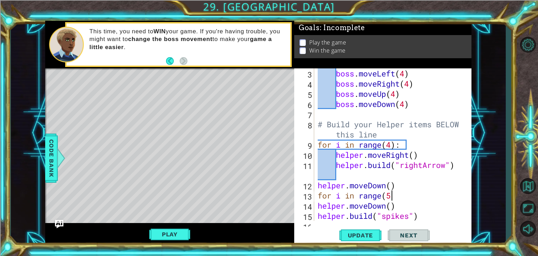
scroll to position [0, 3]
type textarea "for i in range(5):"
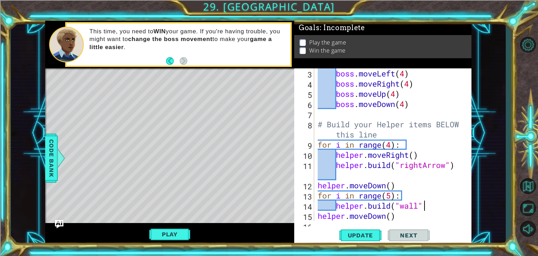
scroll to position [0, 4]
type textarea "[DOMAIN_NAME]("wall")"
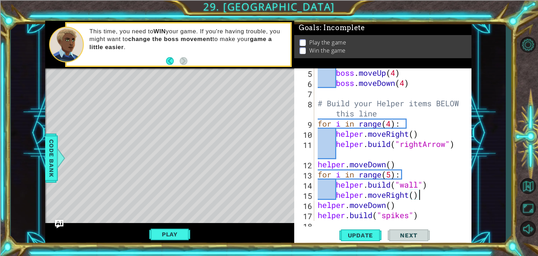
scroll to position [81, 0]
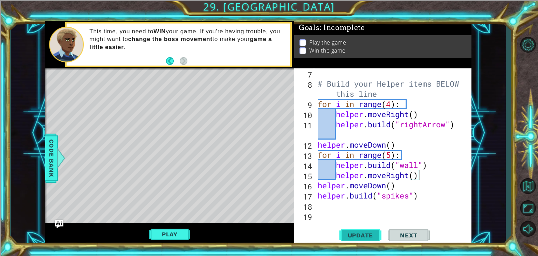
click at [367, 230] on button "Update" at bounding box center [361, 235] width 42 height 18
click at [385, 191] on div "# Build your Helper items BELOW this line for i in range ( 4 ) : helper . moveR…" at bounding box center [392, 154] width 152 height 173
click at [412, 182] on div "# Build your Helper items BELOW this line for i in range ( 4 ) : helper . moveR…" at bounding box center [392, 154] width 152 height 173
click at [411, 172] on div "# Build your Helper items BELOW this line for i in range ( 4 ) : helper . moveR…" at bounding box center [392, 154] width 152 height 173
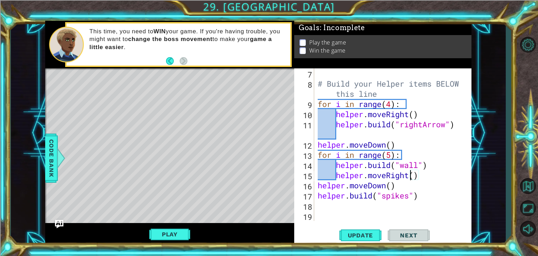
click at [427, 173] on div "# Build your Helper items BELOW this line for i in range ( 4 ) : helper . moveR…" at bounding box center [392, 154] width 152 height 173
click at [390, 187] on div "# Build your Helper items BELOW this line for i in range ( 4 ) : helper . moveR…" at bounding box center [392, 154] width 152 height 173
type textarea "helper.moveDown()"
click at [387, 190] on div "# Build your Helper items BELOW this line for i in range ( 4 ) : helper . moveR…" at bounding box center [392, 154] width 152 height 173
click at [316, 184] on div "# Build your Helper items BELOW this line for i in range ( 4 ) : helper . moveR…" at bounding box center [392, 154] width 152 height 173
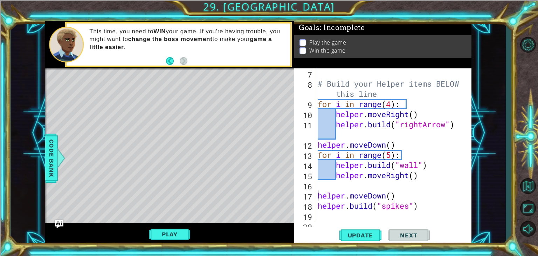
click at [332, 187] on div "# Build your Helper items BELOW this line for i in range ( 4 ) : helper . moveR…" at bounding box center [392, 154] width 152 height 173
click at [350, 233] on span "Update" at bounding box center [361, 235] width 40 height 7
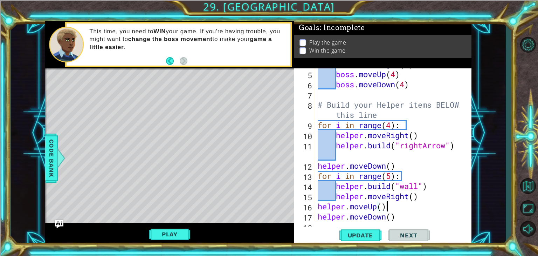
scroll to position [91, 0]
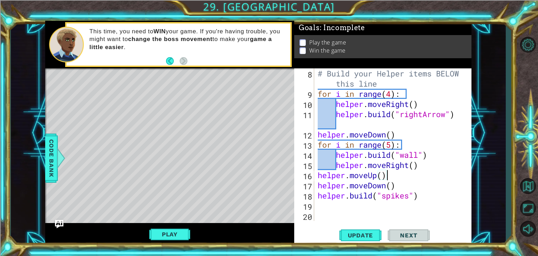
click at [390, 96] on div "# Build your Helper items BELOW this line for i in range ( 4 ) : helper . moveR…" at bounding box center [392, 159] width 152 height 183
click at [348, 235] on span "Update" at bounding box center [361, 235] width 40 height 7
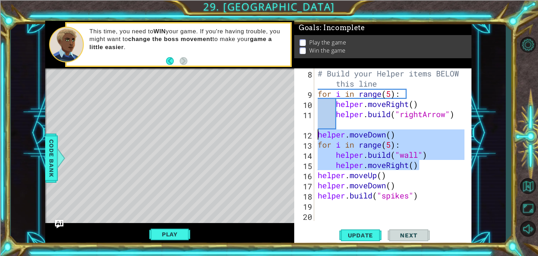
drag, startPoint x: 426, startPoint y: 165, endPoint x: 314, endPoint y: 136, distance: 116.4
click at [314, 136] on div "for i in range(5): 8 9 10 11 12 13 14 15 16 17 18 19 20 # Build your Helper ite…" at bounding box center [382, 144] width 176 height 152
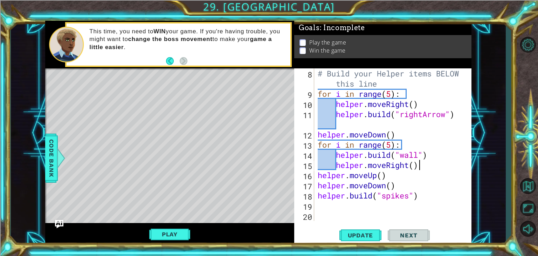
click at [425, 164] on div "# Build your Helper items BELOW this line for i in range ( 5 ) : helper . moveR…" at bounding box center [392, 159] width 152 height 183
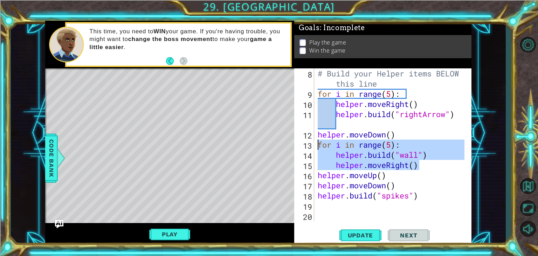
drag, startPoint x: 425, startPoint y: 164, endPoint x: 318, endPoint y: 144, distance: 109.6
click at [318, 144] on div "# Build your Helper items BELOW this line for i in range ( 5 ) : helper . moveR…" at bounding box center [392, 159] width 152 height 183
type textarea "for i in range(5): [DOMAIN_NAME]("wall")"
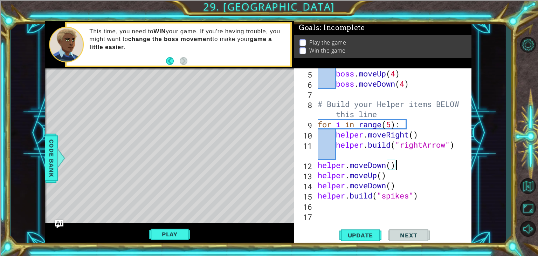
scroll to position [61, 0]
click at [317, 123] on div "boss . moveUp ( 4 ) boss . moveDown ( 4 ) # Build your Helper items BELOW this …" at bounding box center [392, 154] width 152 height 173
type textarea "for i in range(5):"
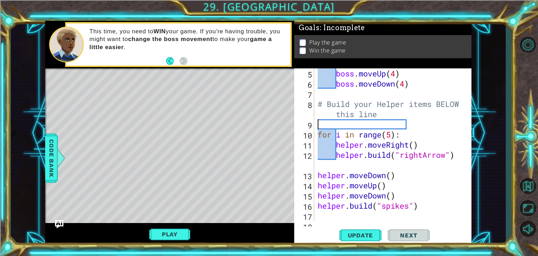
click at [325, 128] on div "boss . moveUp ( 4 ) boss . moveDown ( 4 ) # Build your Helper items BELOW this …" at bounding box center [392, 154] width 152 height 173
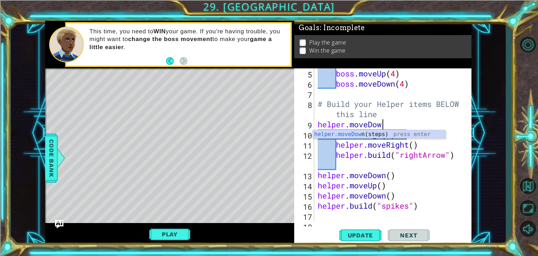
scroll to position [0, 3]
type textarea "helper.moveDown()"
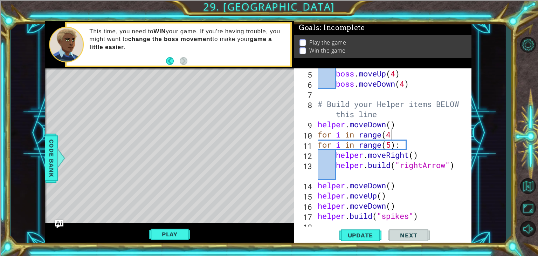
type textarea "for i in range(4)"
type textarea "for i in range(4):"
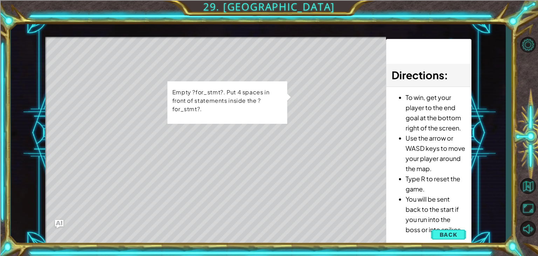
click at [449, 234] on span "Back" at bounding box center [449, 234] width 18 height 7
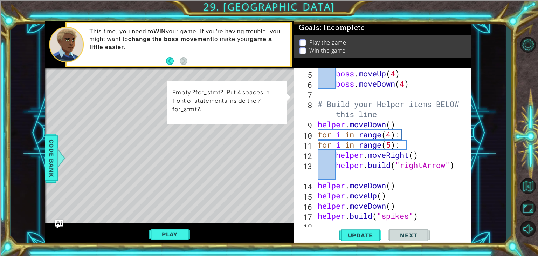
click at [408, 138] on div "boss . moveUp ( 4 ) boss . moveDown ( 4 ) # Build your Helper items BELOW this …" at bounding box center [392, 154] width 152 height 173
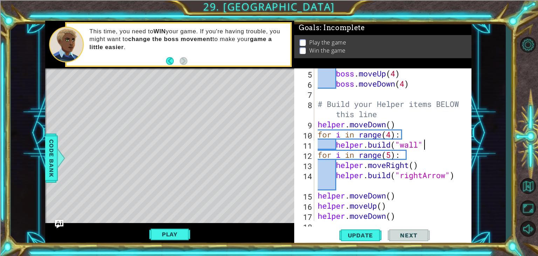
scroll to position [0, 4]
type textarea "[DOMAIN_NAME]("wall")"
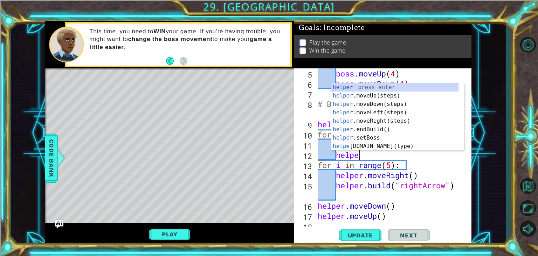
scroll to position [0, 1]
type textarea "h"
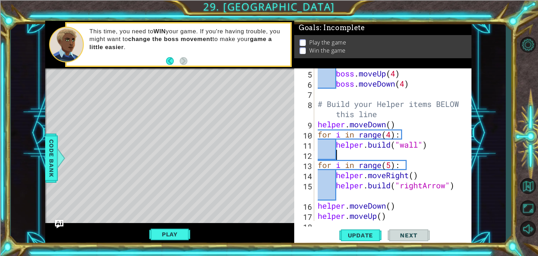
scroll to position [0, 0]
type textarea "[DOMAIN_NAME]("wall")"
click at [356, 232] on span "Update" at bounding box center [361, 235] width 40 height 7
click at [319, 168] on div "boss . moveUp ( 4 ) boss . moveDown ( 4 ) # Build your Helper items BELOW this …" at bounding box center [392, 154] width 152 height 173
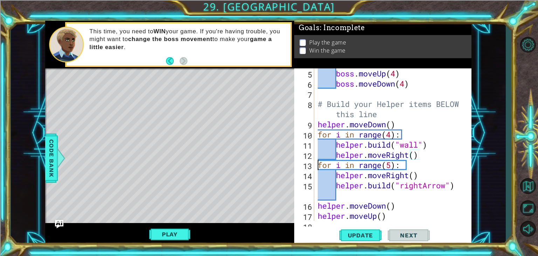
type textarea "for i in range(5):"
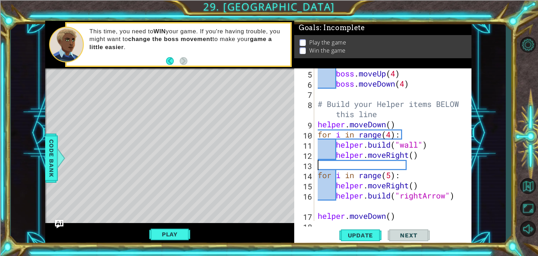
click at [368, 166] on div "boss . moveUp ( 4 ) boss . moveDown ( 4 ) # Build your Helper items BELOW this …" at bounding box center [392, 154] width 152 height 173
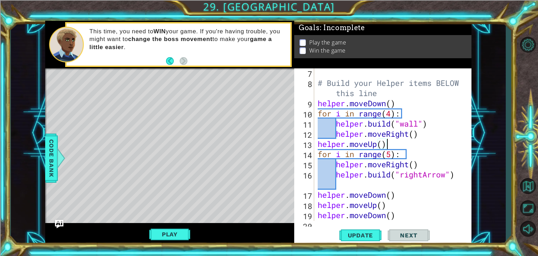
scroll to position [103, 0]
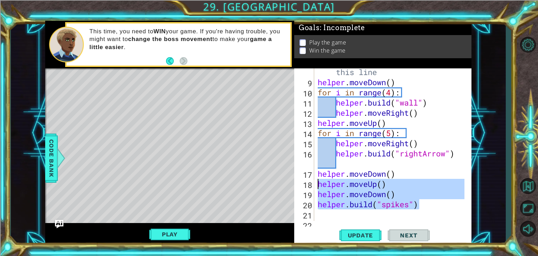
drag, startPoint x: 427, startPoint y: 208, endPoint x: 316, endPoint y: 183, distance: 113.8
click at [316, 183] on div "helper.moveUp() 8 9 10 11 12 13 14 15 16 17 18 19 20 21 22 # Build your Helper …" at bounding box center [382, 144] width 176 height 152
type textarea "helper.moveUp() helper.moveDown()"
